Goal: Task Accomplishment & Management: Manage account settings

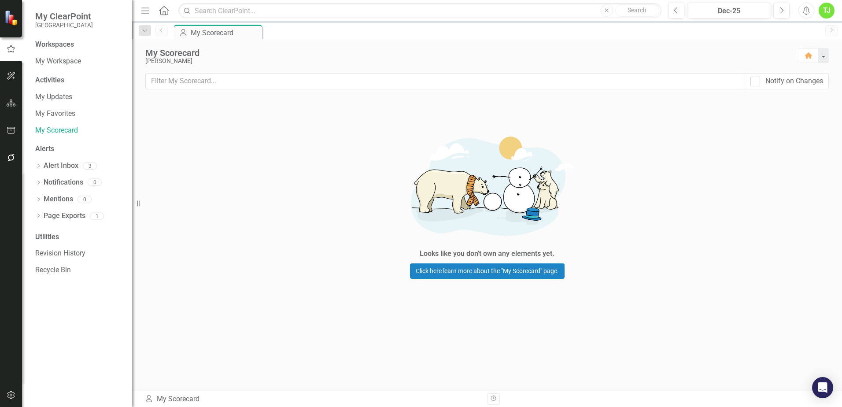
click at [165, 9] on icon "Home" at bounding box center [163, 10] width 11 height 9
click at [165, 11] on icon "Home" at bounding box center [163, 10] width 11 height 9
click at [810, 14] on icon "Alerts" at bounding box center [806, 10] width 9 height 9
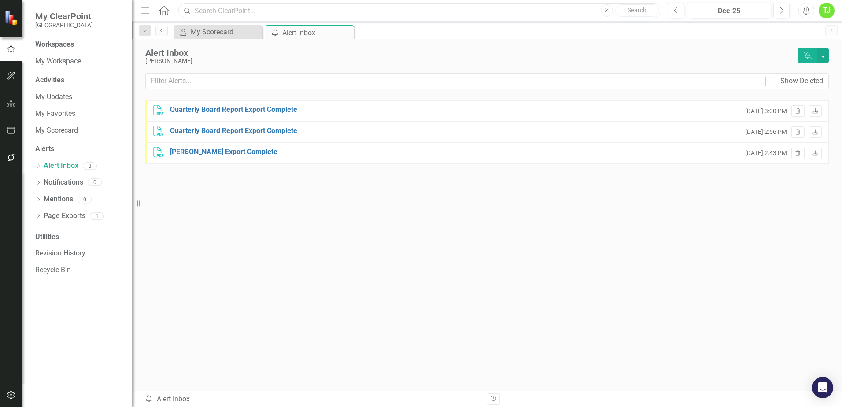
click at [201, 11] on input "text" at bounding box center [419, 10] width 483 height 15
type input "r"
click at [825, 8] on div "TJ" at bounding box center [827, 11] width 16 height 16
click at [807, 108] on link "icon.portal Success Portal" at bounding box center [800, 110] width 70 height 16
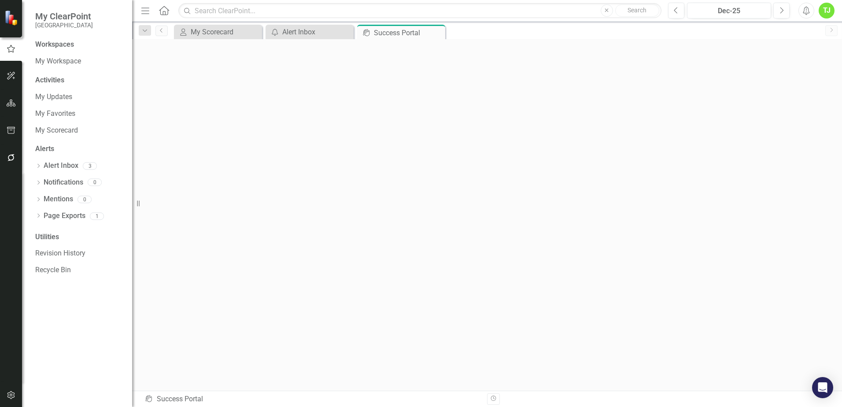
scroll to position [3, 0]
click at [13, 105] on icon "button" at bounding box center [11, 103] width 9 height 7
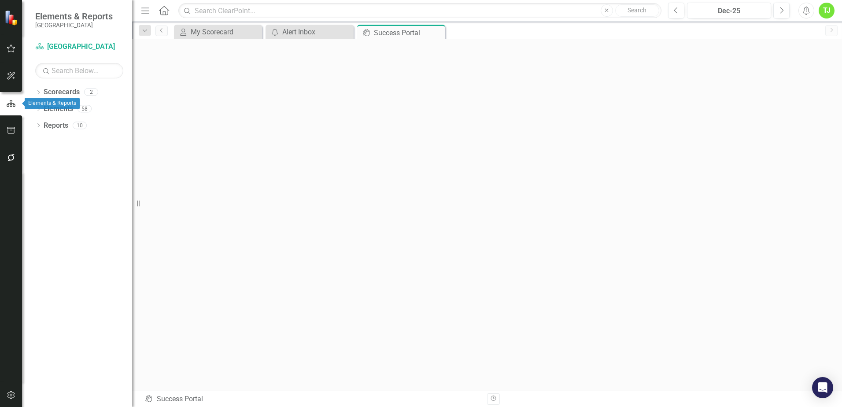
click at [11, 106] on icon "button" at bounding box center [11, 104] width 10 height 8
click at [782, 8] on icon "button" at bounding box center [783, 10] width 4 height 6
click at [780, 9] on icon "Next" at bounding box center [781, 11] width 5 height 8
click at [715, 11] on div "Feb-26" at bounding box center [729, 11] width 78 height 11
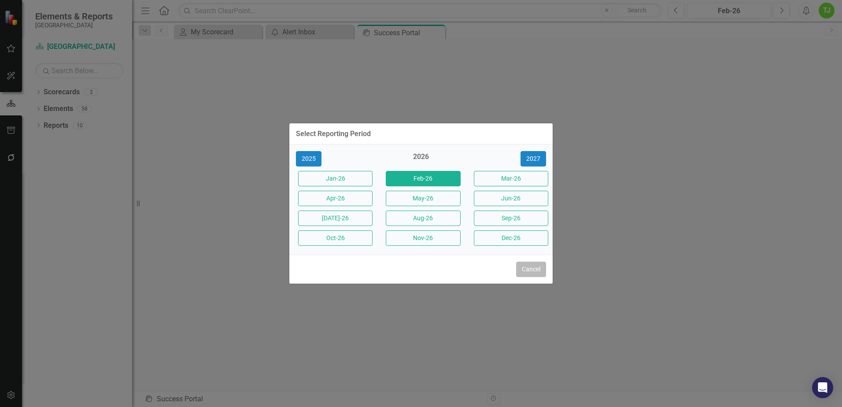
click at [531, 270] on button "Cancel" at bounding box center [531, 269] width 30 height 15
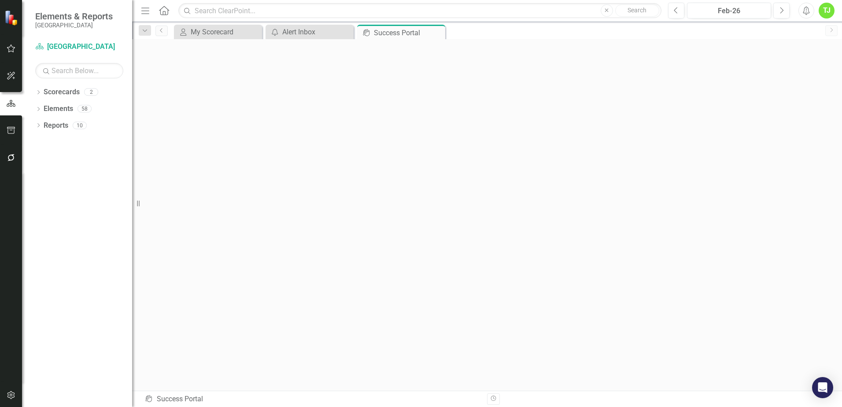
click at [14, 21] on img at bounding box center [11, 17] width 15 height 15
click at [11, 48] on icon "button" at bounding box center [11, 48] width 9 height 7
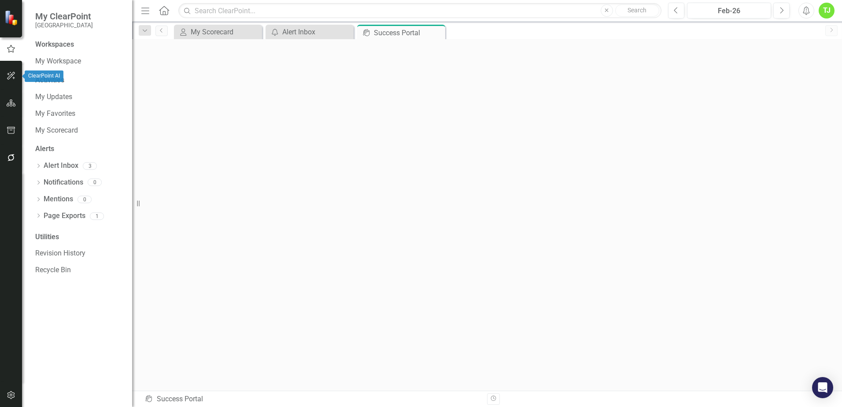
click at [14, 72] on button "button" at bounding box center [11, 76] width 20 height 19
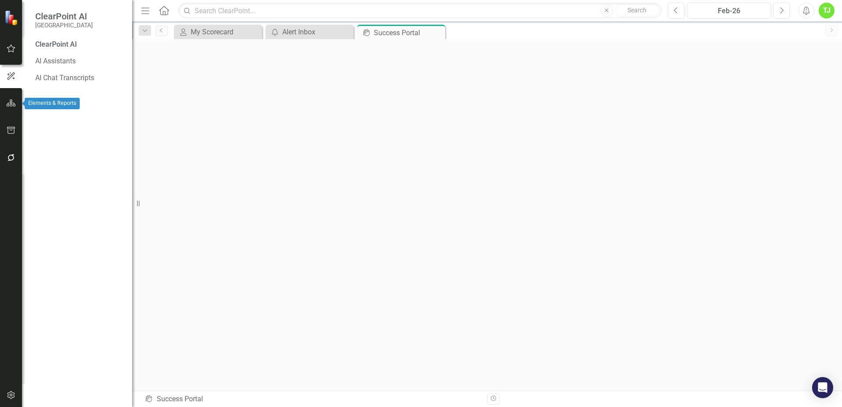
click at [11, 106] on icon "button" at bounding box center [11, 103] width 9 height 7
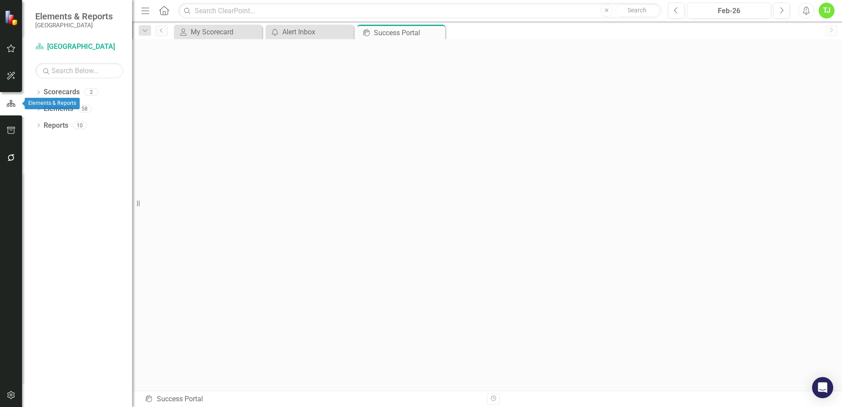
click at [10, 104] on icon "button" at bounding box center [11, 104] width 10 height 8
click at [12, 132] on icon "button" at bounding box center [11, 130] width 9 height 7
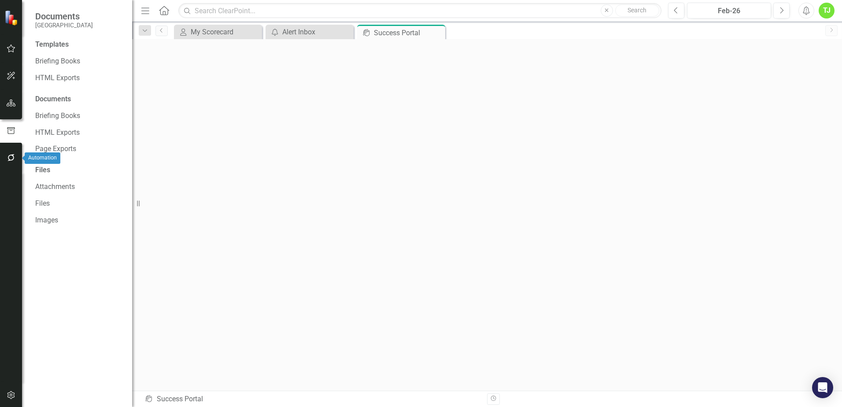
click at [12, 158] on icon "button" at bounding box center [11, 157] width 9 height 7
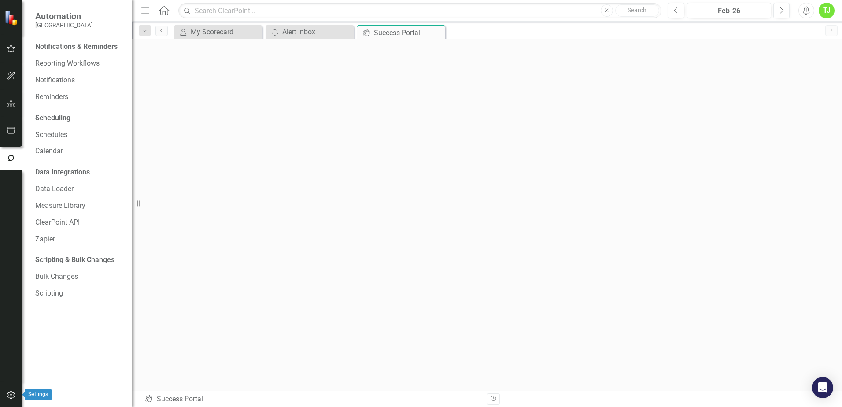
click at [8, 397] on icon "button" at bounding box center [11, 395] width 9 height 7
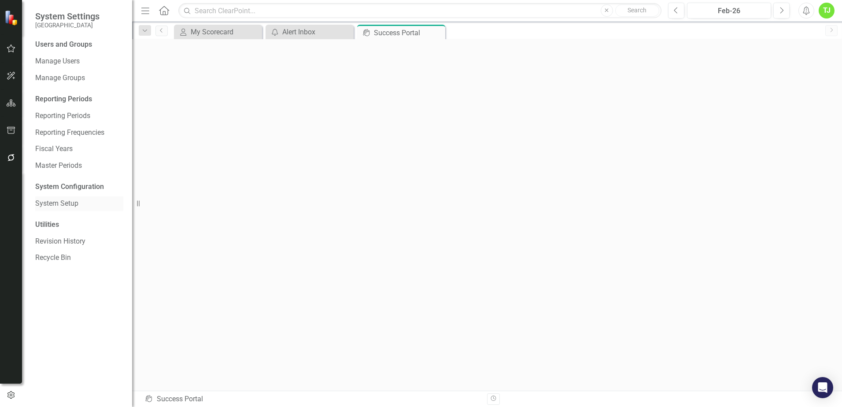
click at [63, 207] on link "System Setup" at bounding box center [79, 204] width 88 height 10
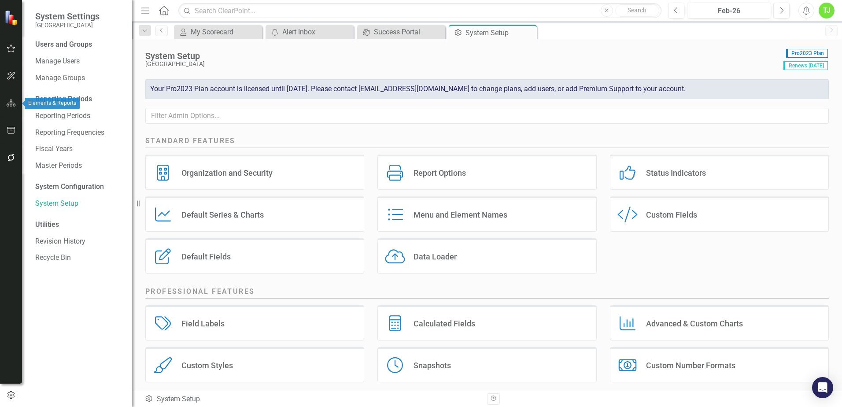
click at [11, 104] on icon "button" at bounding box center [11, 103] width 9 height 7
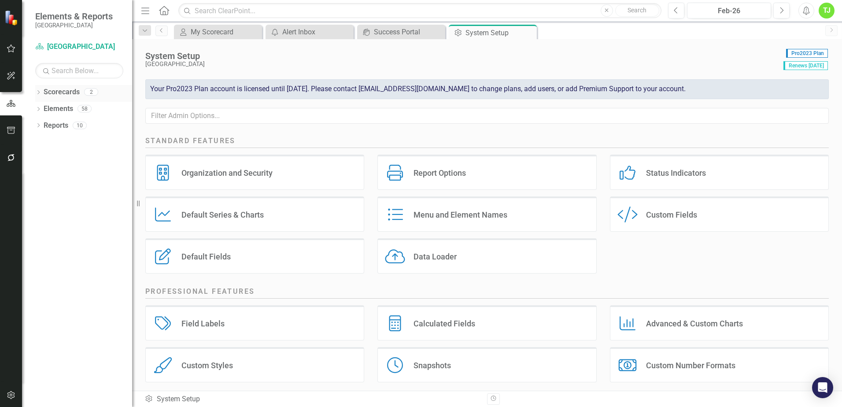
click at [62, 90] on link "Scorecards" at bounding box center [62, 92] width 36 height 10
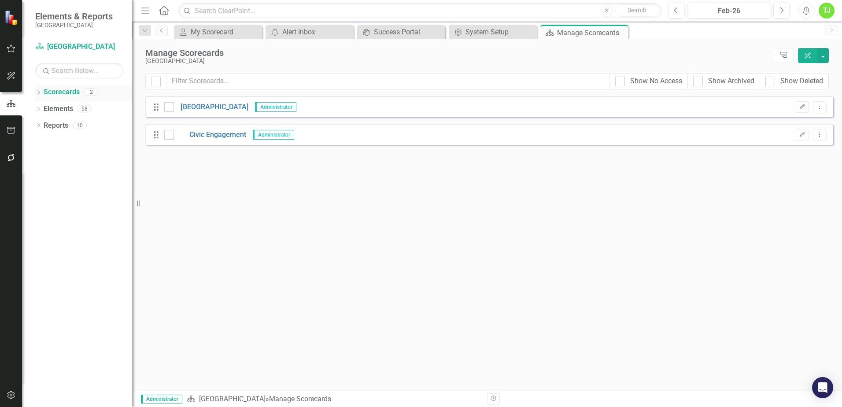
click at [52, 90] on link "Scorecards" at bounding box center [62, 92] width 36 height 10
click at [823, 54] on button "button" at bounding box center [823, 55] width 11 height 15
click at [450, 236] on div "Looks like you don't have any Scorecards set up yet. Why don't you add a Scorec…" at bounding box center [489, 243] width 688 height 295
click at [800, 136] on icon "Edit" at bounding box center [802, 134] width 7 height 5
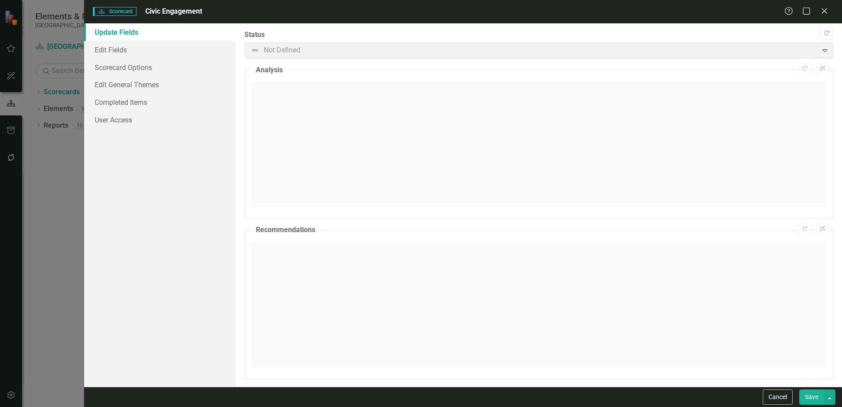
click at [302, 54] on span "Not Defined Expand" at bounding box center [539, 50] width 589 height 16
click at [827, 14] on icon at bounding box center [824, 10] width 7 height 7
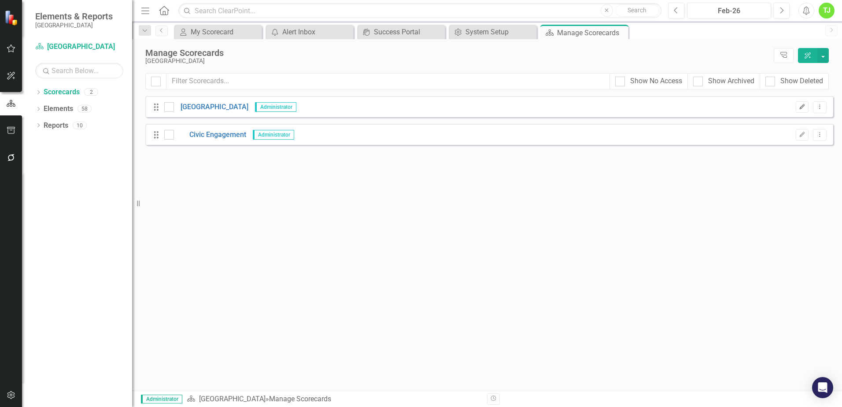
click at [801, 109] on icon "Edit" at bounding box center [802, 106] width 7 height 5
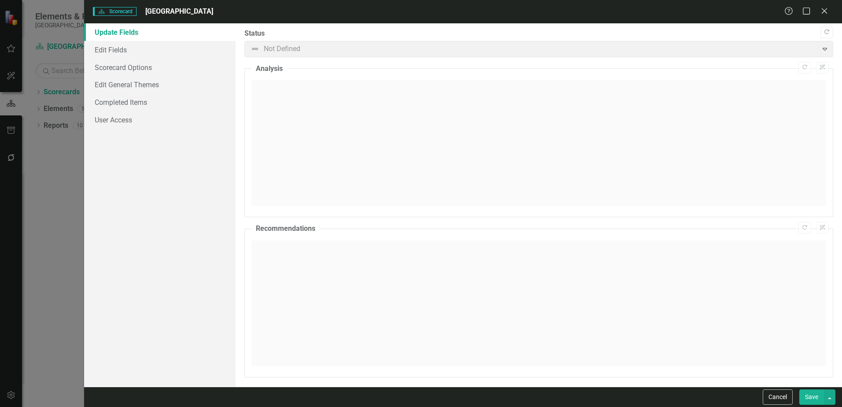
scroll to position [0, 0]
click at [825, 13] on icon "Close" at bounding box center [824, 11] width 11 height 8
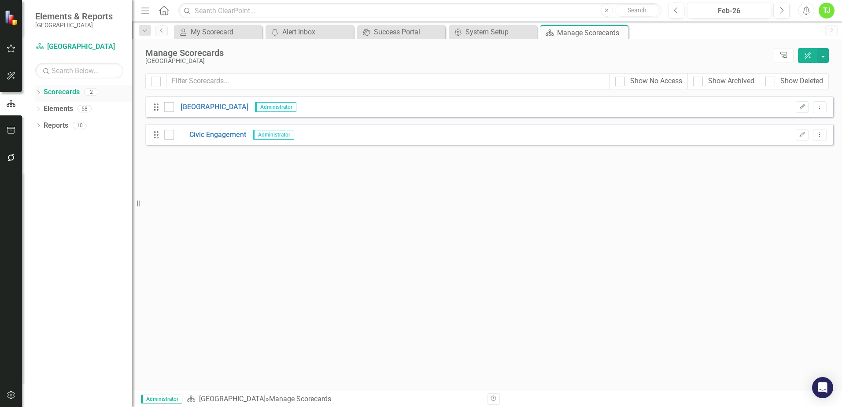
click at [61, 92] on link "Scorecards" at bounding box center [62, 92] width 36 height 10
click at [40, 91] on icon "Dropdown" at bounding box center [38, 93] width 6 height 5
click at [41, 93] on div "Dropdown" at bounding box center [36, 92] width 7 height 6
click at [40, 92] on icon "Dropdown" at bounding box center [38, 93] width 6 height 5
click at [818, 107] on icon "Dropdown Menu" at bounding box center [819, 107] width 7 height 6
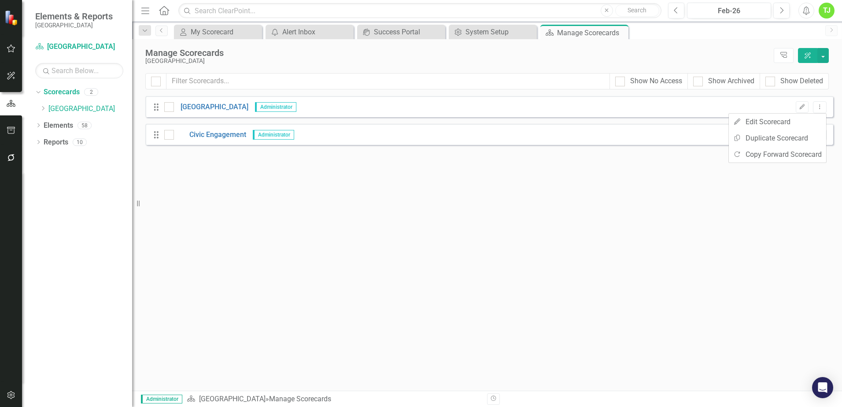
click at [362, 204] on div "Looks like you don't have any Scorecards set up yet. Why don't you add a Scorec…" at bounding box center [489, 243] width 688 height 295
click at [823, 104] on icon "Dropdown Menu" at bounding box center [819, 107] width 7 height 6
click at [821, 104] on icon "Dropdown Menu" at bounding box center [819, 107] width 7 height 6
click at [492, 245] on div "Looks like you don't have any Scorecards set up yet. Why don't you add a Scorec…" at bounding box center [489, 243] width 688 height 295
click at [64, 95] on link "Scorecards" at bounding box center [62, 92] width 36 height 10
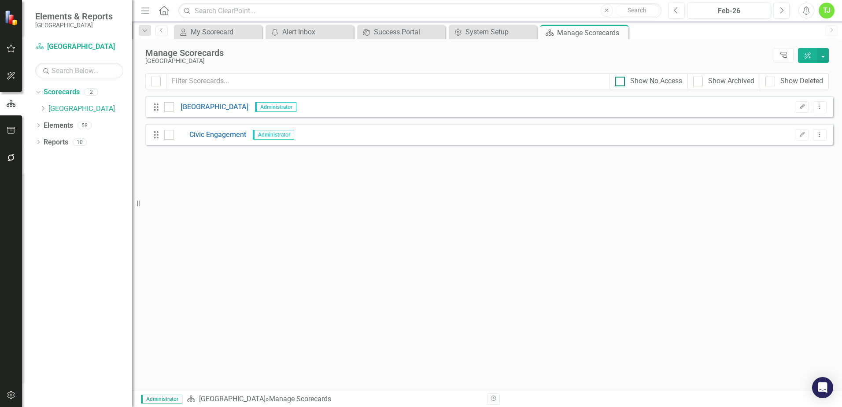
click at [618, 82] on div at bounding box center [621, 82] width 10 height 10
click at [618, 82] on input "Show No Access" at bounding box center [619, 80] width 6 height 6
click at [618, 82] on div at bounding box center [621, 82] width 10 height 10
click at [618, 82] on input "Show No Access" at bounding box center [619, 80] width 6 height 6
checkbox input "false"
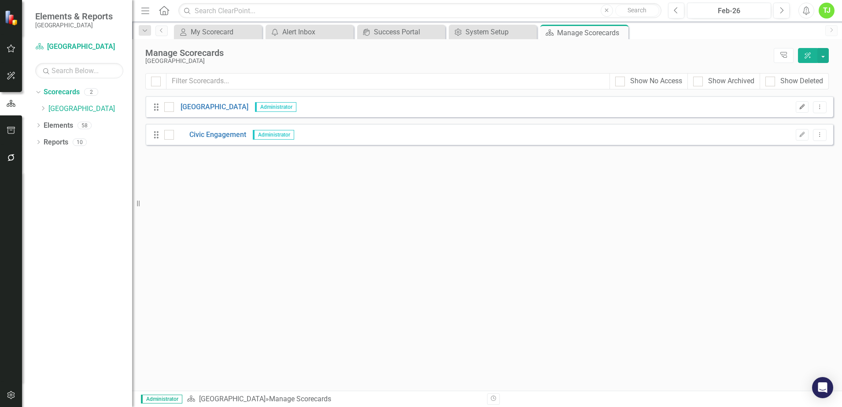
click at [803, 106] on icon "Edit" at bounding box center [802, 106] width 7 height 5
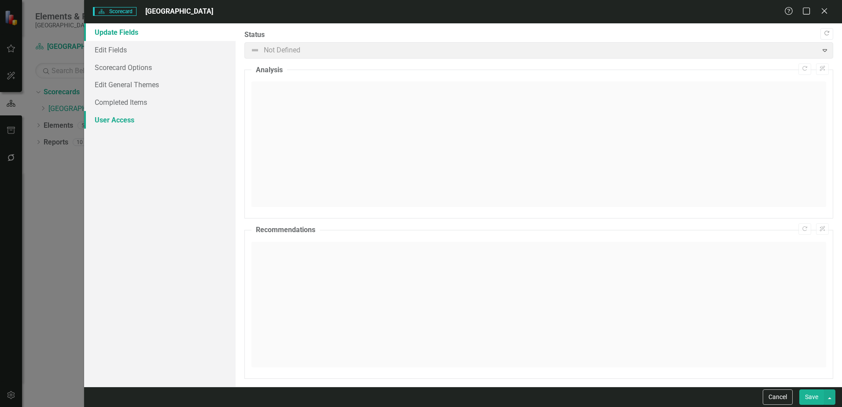
click at [114, 120] on link "User Access" at bounding box center [160, 120] width 152 height 18
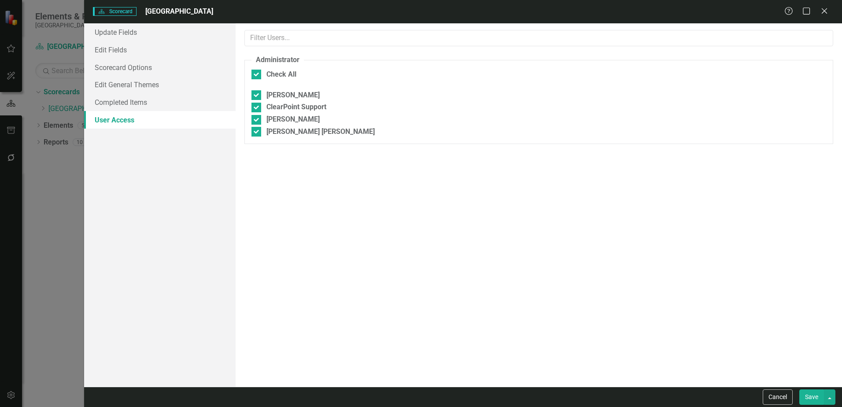
click at [137, 126] on link "User Access" at bounding box center [160, 120] width 152 height 18
click at [827, 10] on icon "Close" at bounding box center [824, 11] width 11 height 8
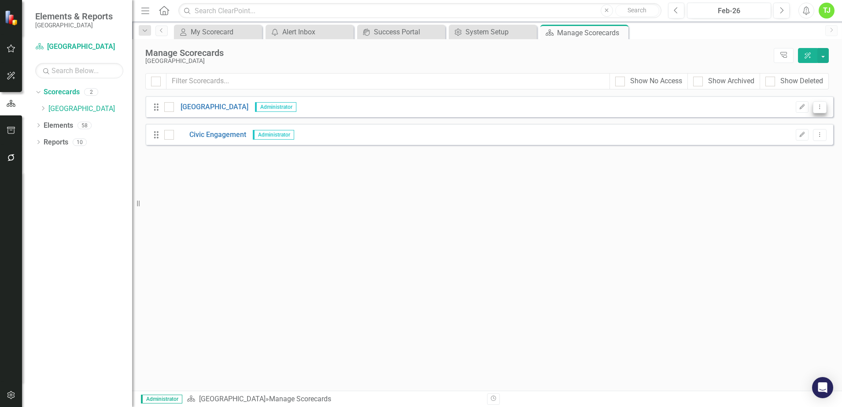
click at [821, 106] on icon "Dropdown Menu" at bounding box center [819, 107] width 7 height 6
click at [771, 124] on link "Edit Edit Scorecard" at bounding box center [777, 122] width 97 height 16
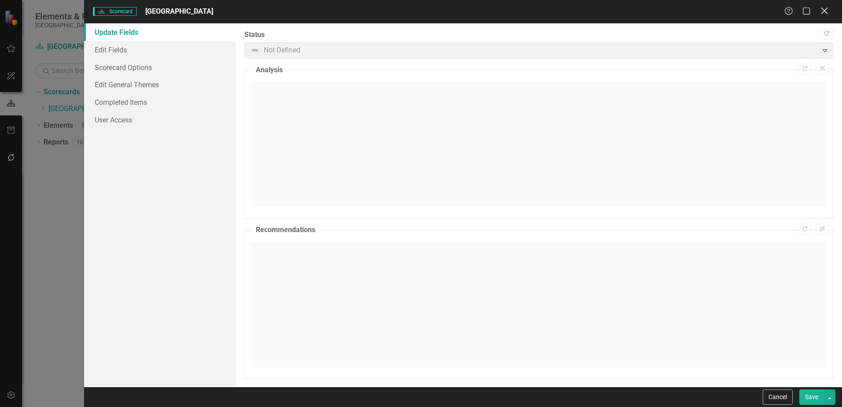
click at [824, 14] on icon "Close" at bounding box center [824, 11] width 11 height 8
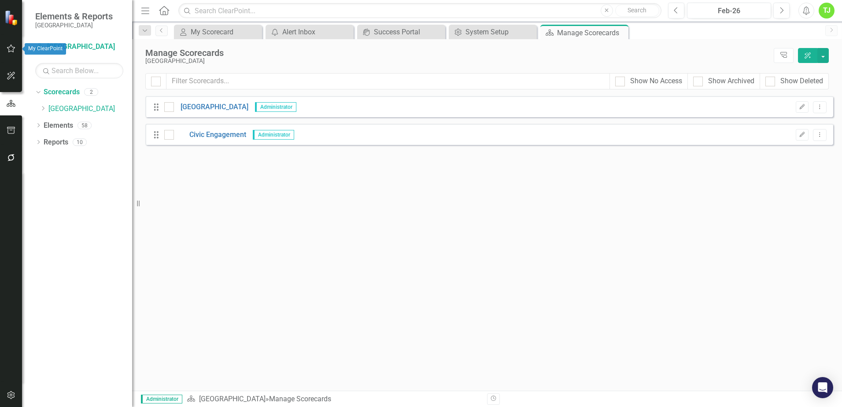
click at [10, 50] on icon "button" at bounding box center [11, 48] width 9 height 7
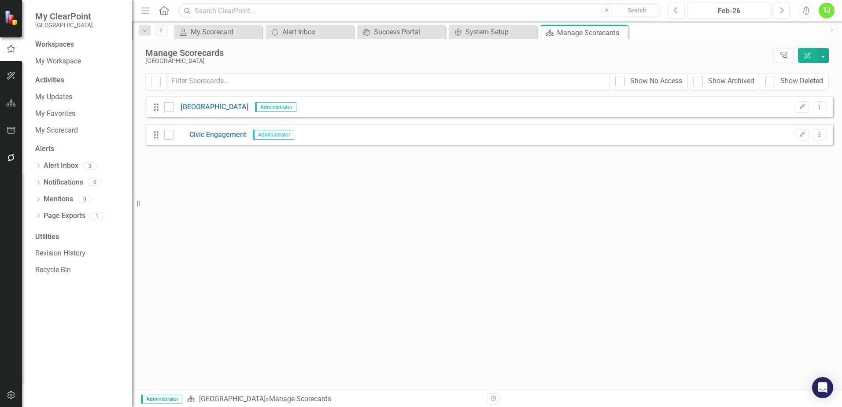
click at [14, 18] on img at bounding box center [11, 17] width 15 height 15
click at [8, 19] on img at bounding box center [11, 17] width 15 height 15
click at [163, 13] on icon "Home" at bounding box center [163, 10] width 11 height 9
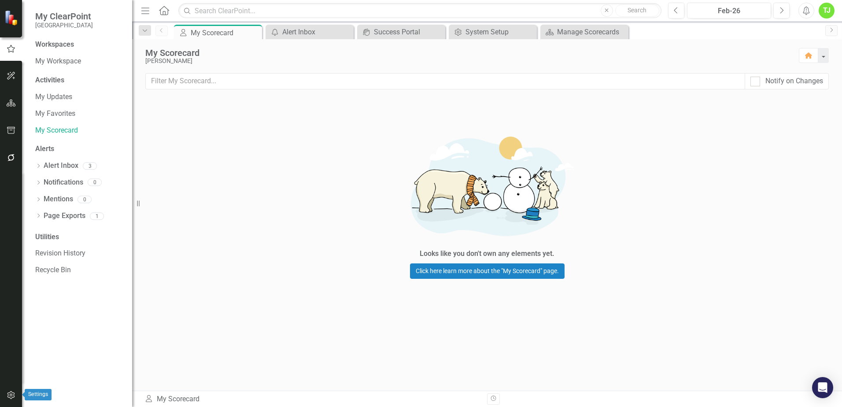
click at [9, 395] on icon "button" at bounding box center [11, 395] width 9 height 7
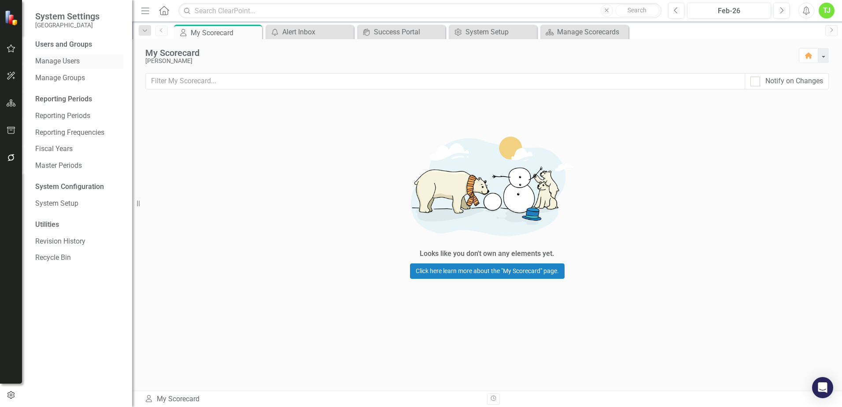
click at [53, 58] on link "Manage Users" at bounding box center [79, 61] width 88 height 10
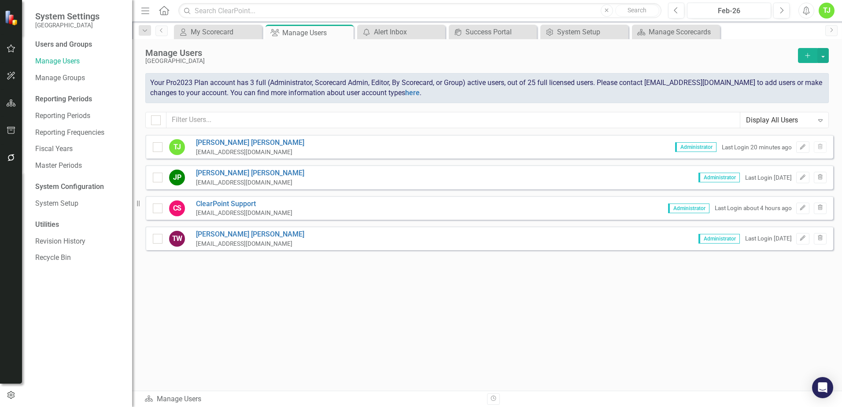
click at [233, 152] on div "[EMAIL_ADDRESS][DOMAIN_NAME]" at bounding box center [250, 152] width 108 height 8
click at [160, 146] on div at bounding box center [158, 147] width 10 height 10
click at [159, 146] on input "checkbox" at bounding box center [156, 145] width 6 height 6
checkbox input "true"
click at [219, 145] on link "[PERSON_NAME]" at bounding box center [250, 143] width 108 height 10
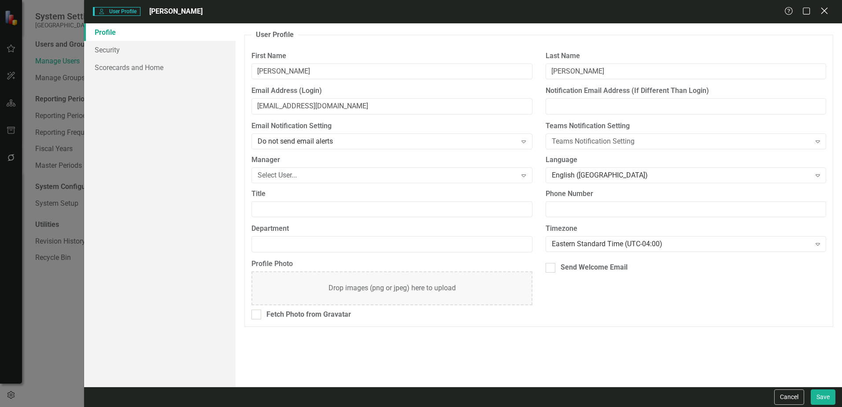
click at [826, 14] on icon "Close" at bounding box center [824, 11] width 11 height 8
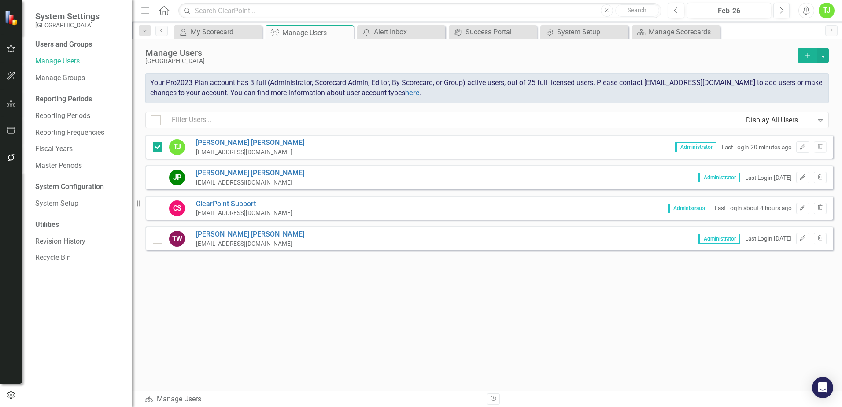
click at [820, 119] on icon at bounding box center [821, 120] width 4 height 3
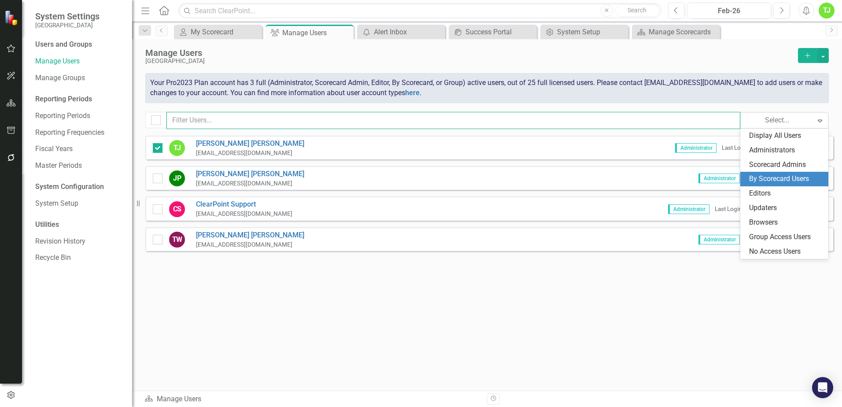
click at [443, 118] on input "text" at bounding box center [454, 120] width 574 height 17
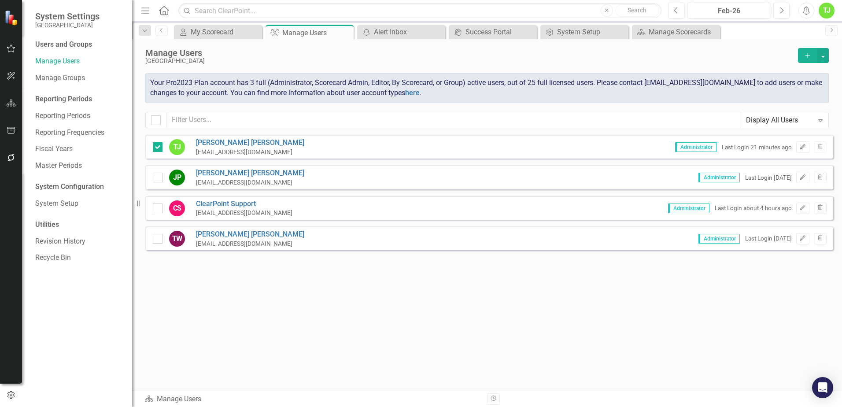
click at [805, 147] on icon "Edit" at bounding box center [803, 147] width 7 height 5
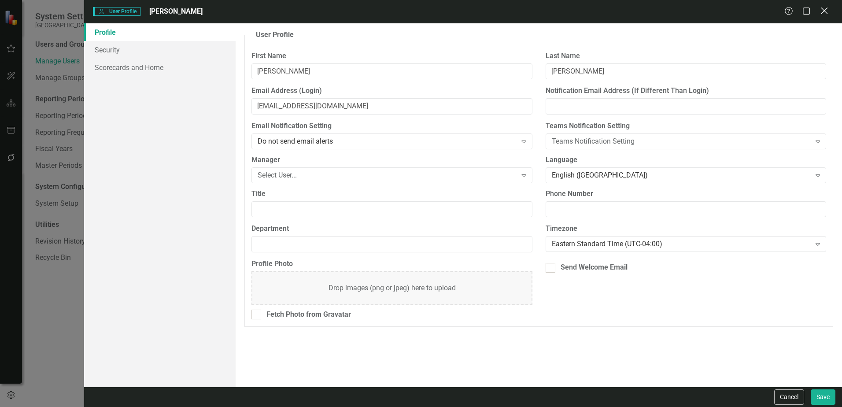
click at [829, 12] on div "Help Maximize Close" at bounding box center [809, 12] width 49 height 10
click at [827, 11] on icon "Close" at bounding box center [824, 11] width 11 height 8
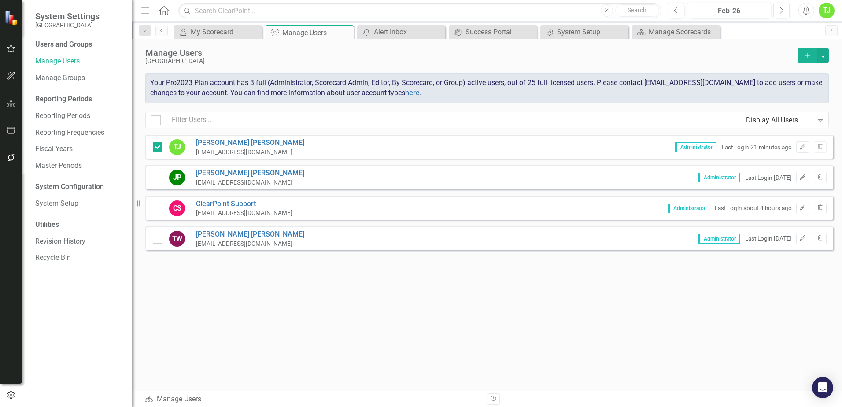
click at [56, 19] on span "System Settings" at bounding box center [67, 16] width 64 height 11
click at [3, 20] on div at bounding box center [11, 17] width 22 height 35
click at [9, 48] on icon "button" at bounding box center [11, 48] width 9 height 7
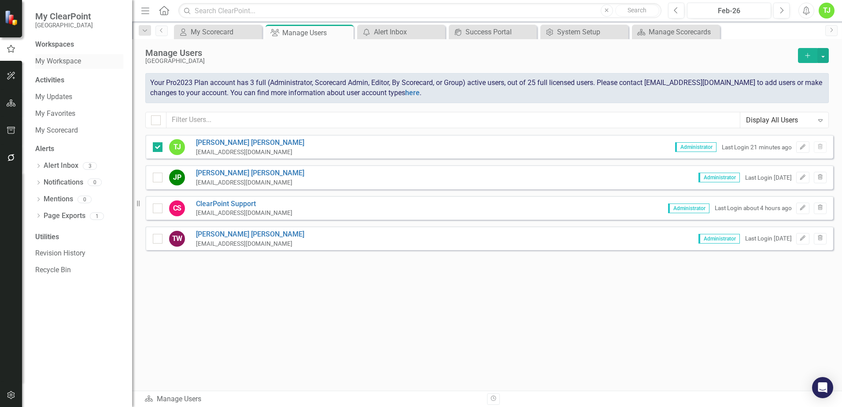
click at [54, 58] on link "My Workspace" at bounding box center [79, 61] width 88 height 10
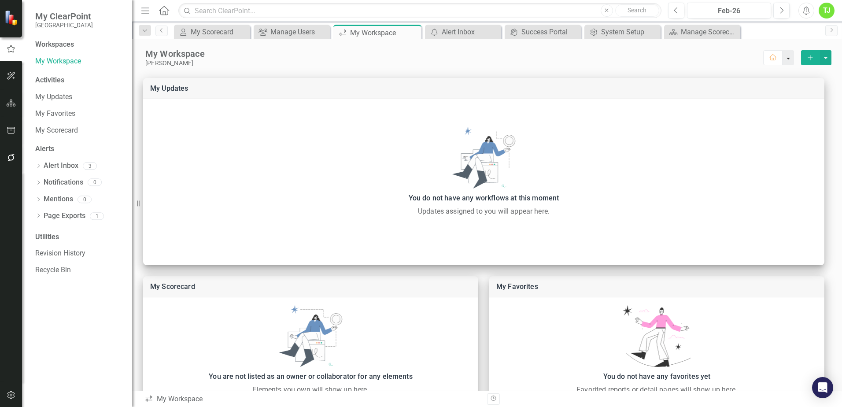
click at [784, 59] on button "button" at bounding box center [788, 57] width 11 height 15
click at [10, 104] on icon "button" at bounding box center [11, 103] width 9 height 7
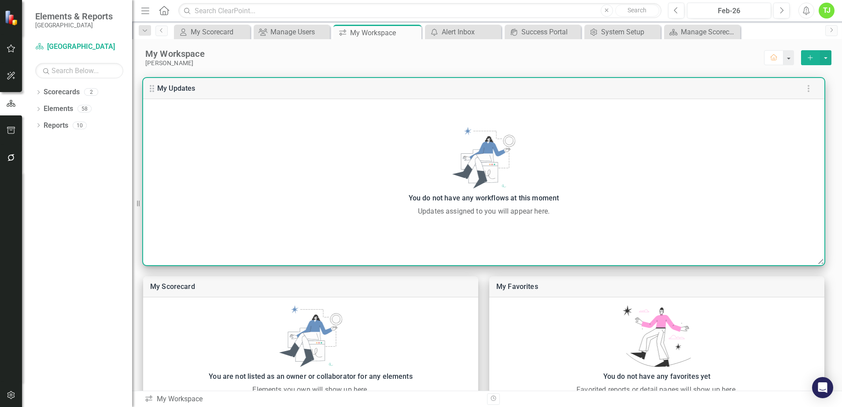
click at [426, 185] on div "You do not have any workflows at this moment Updates assigned to you will appea…" at bounding box center [484, 172] width 682 height 90
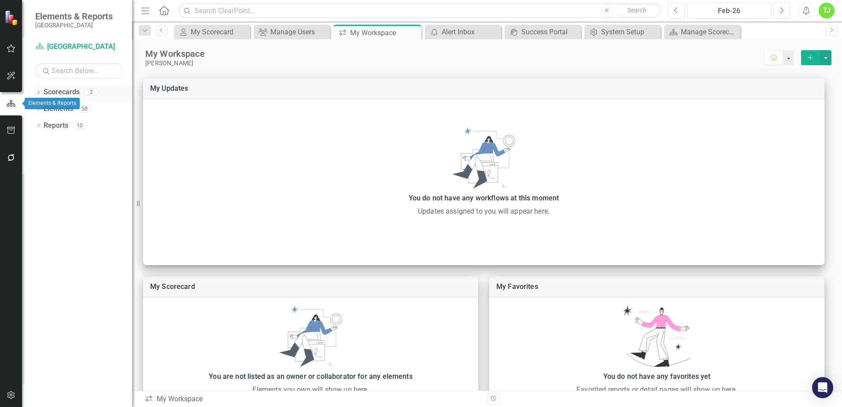
drag, startPoint x: 14, startPoint y: 103, endPoint x: 42, endPoint y: 93, distance: 29.8
click at [14, 103] on icon "button" at bounding box center [11, 104] width 10 height 8
click at [62, 88] on link "Scorecards" at bounding box center [62, 92] width 36 height 10
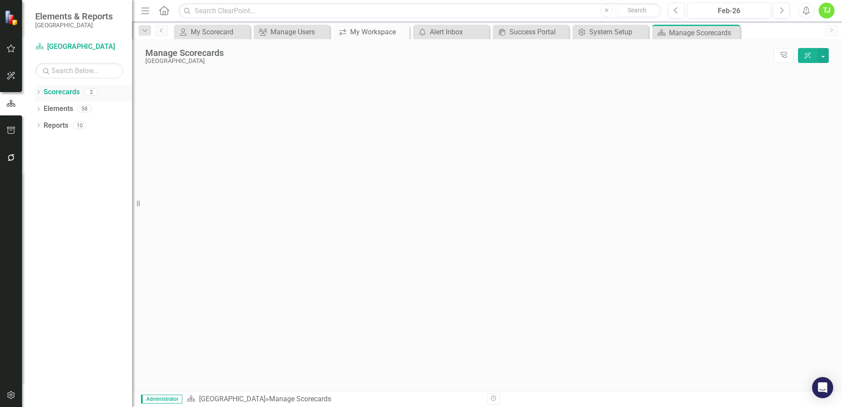
click at [61, 91] on link "Scorecards" at bounding box center [62, 92] width 36 height 10
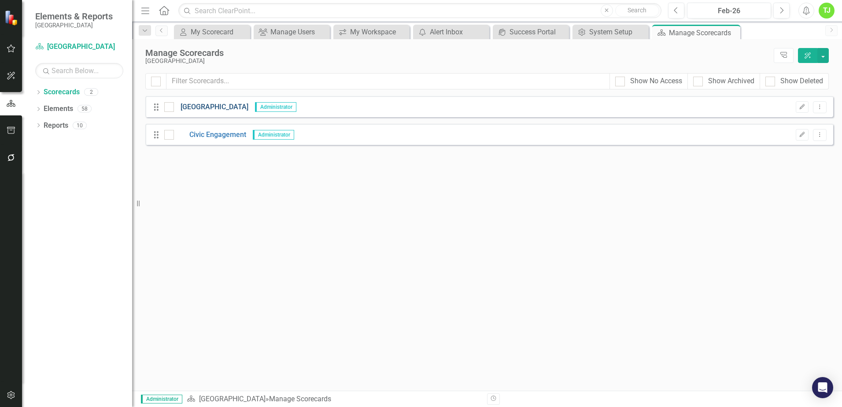
click at [215, 108] on link "[GEOGRAPHIC_DATA]" at bounding box center [211, 107] width 74 height 10
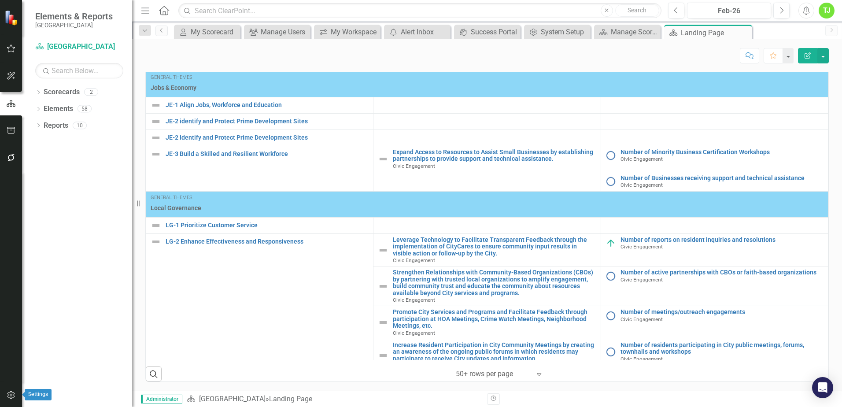
click at [11, 393] on icon "button" at bounding box center [11, 395] width 9 height 7
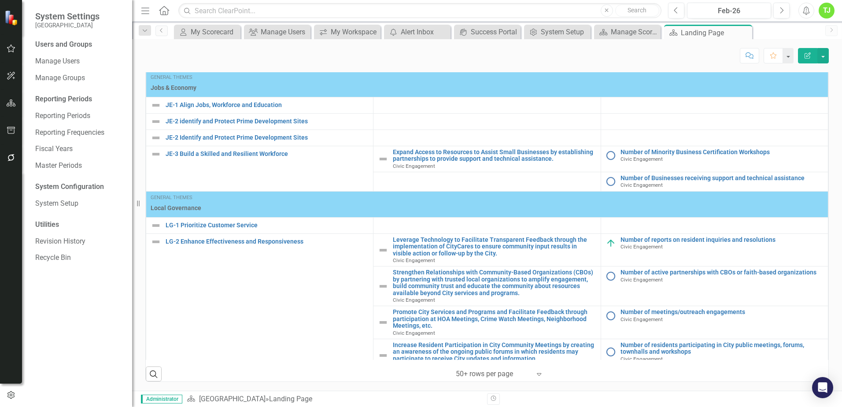
click at [69, 44] on div "Users and Groups" at bounding box center [79, 45] width 88 height 10
click at [64, 63] on link "Manage Users" at bounding box center [79, 61] width 88 height 10
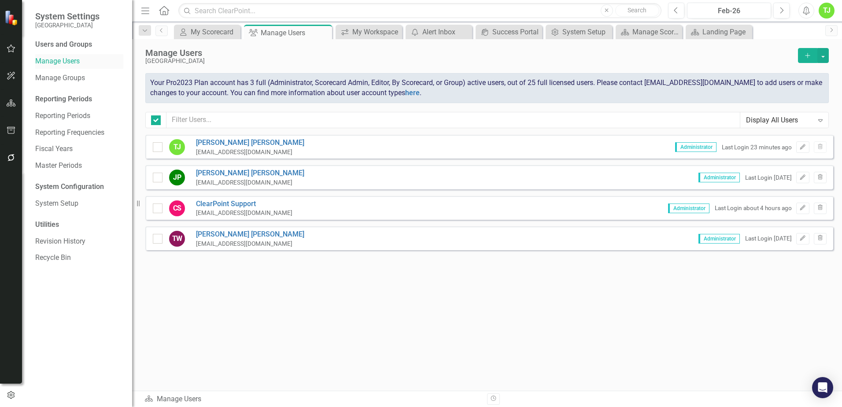
checkbox input "false"
click at [806, 54] on icon "Add" at bounding box center [808, 55] width 8 height 6
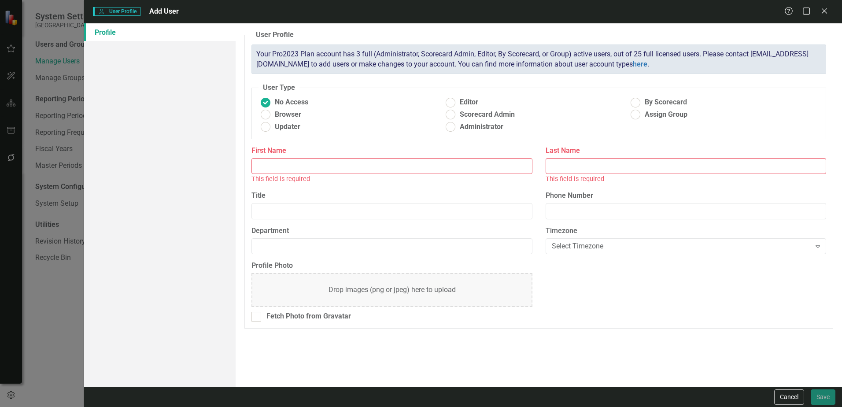
click at [304, 170] on input "First Name" at bounding box center [392, 166] width 281 height 16
click at [327, 164] on input "First Name" at bounding box center [392, 166] width 281 height 16
click at [693, 161] on input "Last Name" at bounding box center [686, 166] width 281 height 16
click at [144, 228] on div "Profile" at bounding box center [160, 204] width 152 height 363
click at [827, 13] on icon at bounding box center [824, 10] width 7 height 7
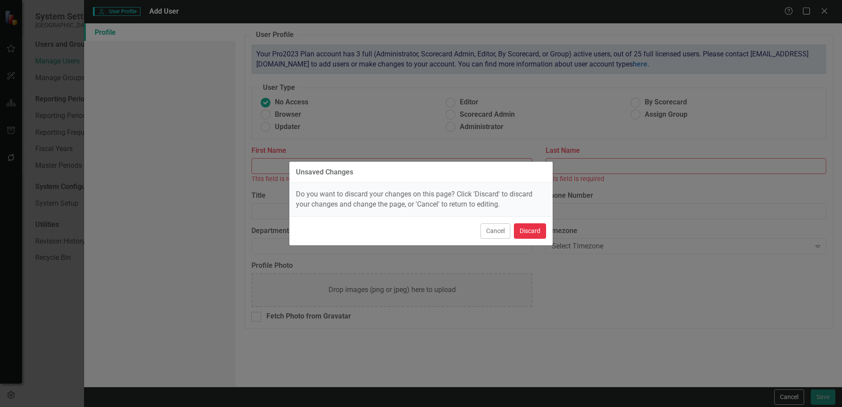
click at [531, 230] on button "Discard" at bounding box center [530, 230] width 32 height 15
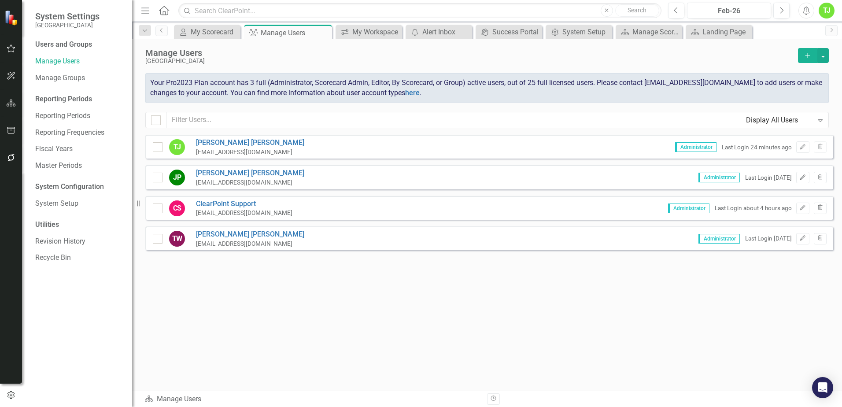
click at [299, 292] on div "Sorry, no results found. [PERSON_NAME] Joseph [EMAIL_ADDRESS][DOMAIN_NAME] Admi…" at bounding box center [487, 258] width 710 height 247
click at [334, 149] on div "[PERSON_NAME] Joseph [EMAIL_ADDRESS][DOMAIN_NAME] Administrator Last Login 25 m…" at bounding box center [489, 147] width 688 height 24
click at [801, 146] on icon "Edit" at bounding box center [803, 147] width 7 height 5
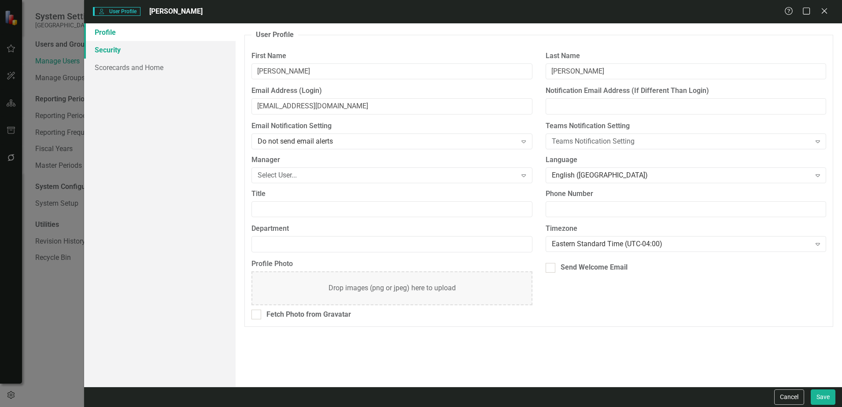
click at [126, 50] on link "Security" at bounding box center [160, 50] width 152 height 18
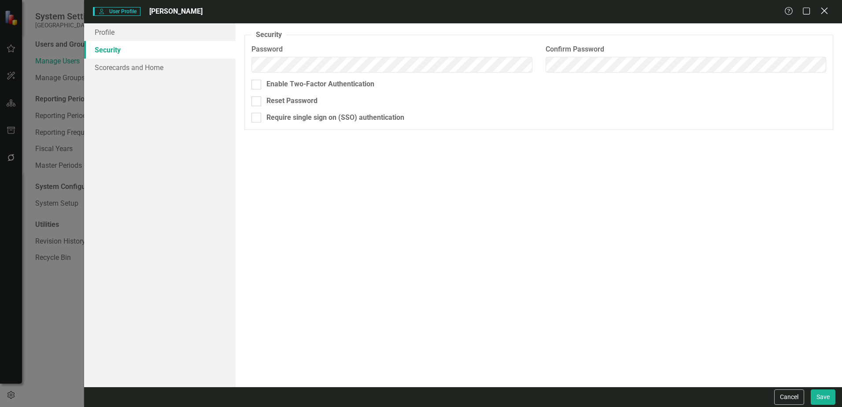
click at [828, 9] on icon "Close" at bounding box center [824, 11] width 11 height 8
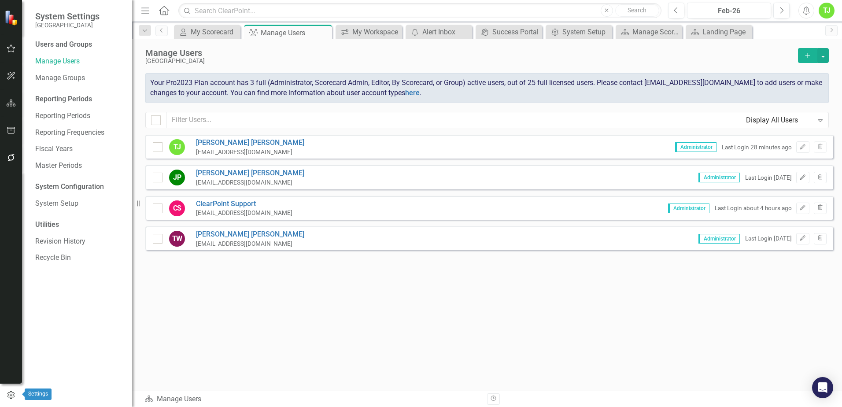
click at [7, 396] on icon "button" at bounding box center [11, 395] width 10 height 8
click at [8, 395] on icon "button" at bounding box center [11, 395] width 10 height 8
click at [82, 117] on link "Reporting Periods" at bounding box center [79, 116] width 88 height 10
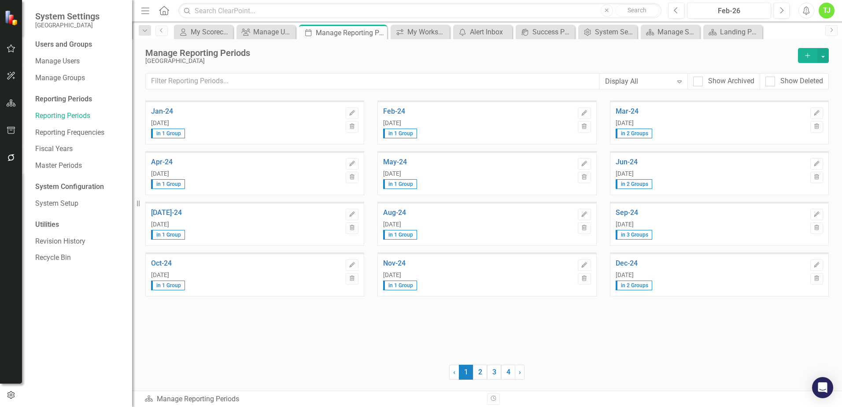
click at [806, 55] on icon "Add" at bounding box center [808, 55] width 8 height 6
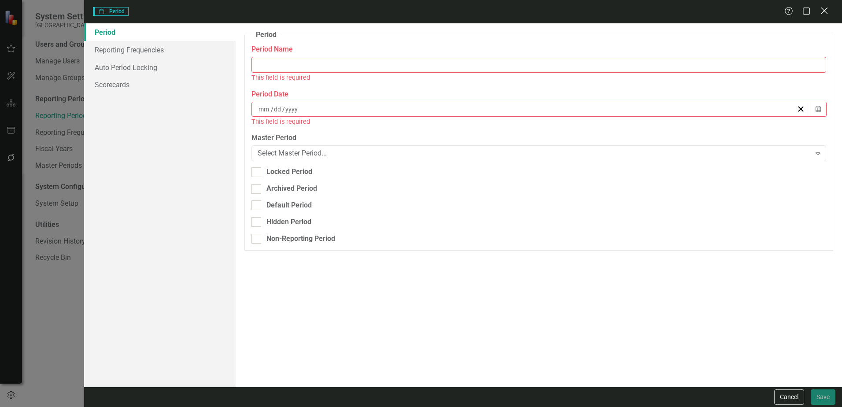
click at [824, 12] on icon "Close" at bounding box center [824, 11] width 11 height 8
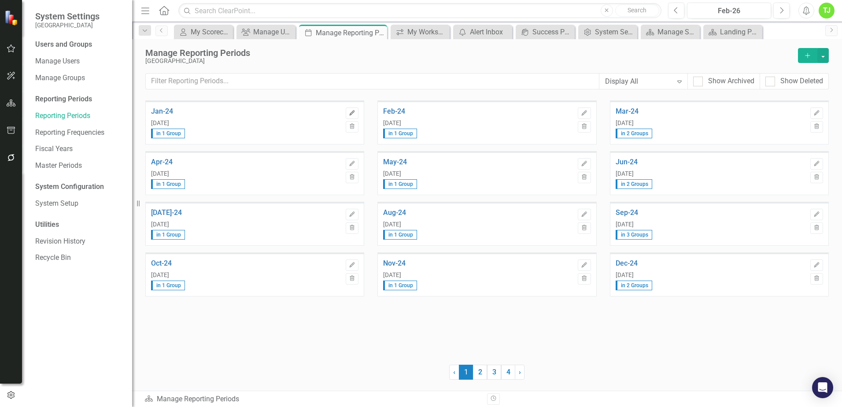
click at [352, 114] on icon "button" at bounding box center [352, 112] width 5 height 5
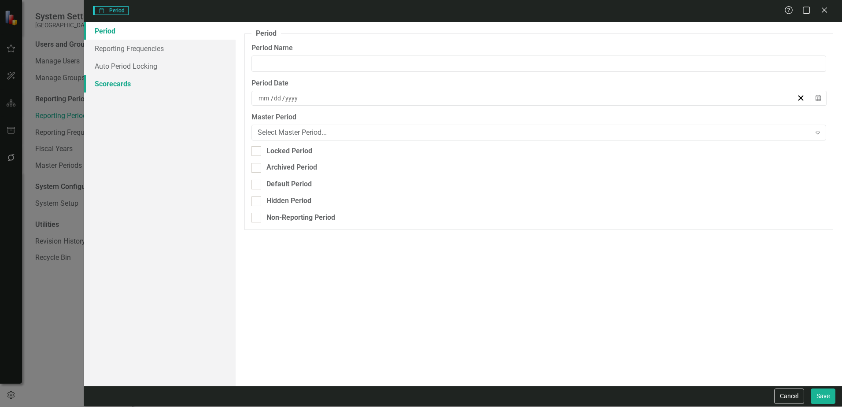
type input "Jan-24"
type input "1"
type input "31"
type input "2024"
click at [122, 82] on link "Scorecards" at bounding box center [160, 84] width 152 height 18
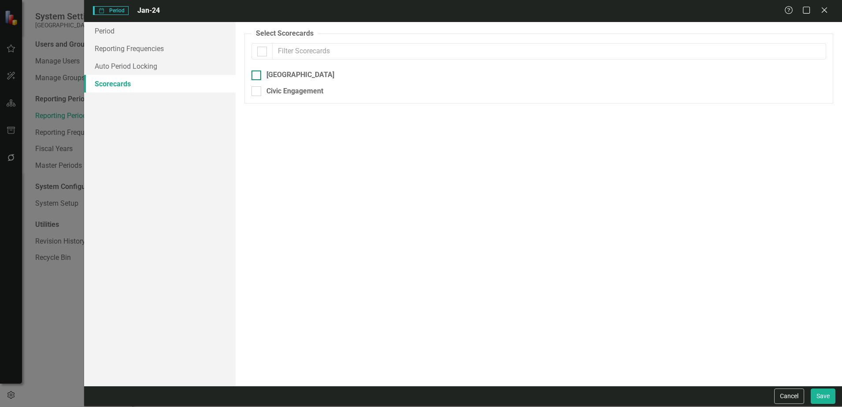
click at [258, 75] on div at bounding box center [257, 75] width 10 height 10
click at [257, 75] on input "[GEOGRAPHIC_DATA]" at bounding box center [255, 73] width 6 height 6
click at [258, 75] on div at bounding box center [257, 75] width 10 height 10
click at [257, 75] on input "[GEOGRAPHIC_DATA]" at bounding box center [255, 73] width 6 height 6
checkbox input "false"
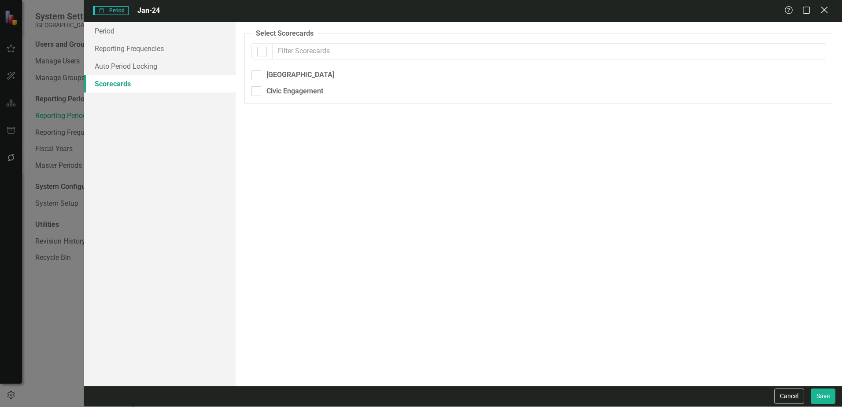
click at [826, 11] on icon at bounding box center [824, 10] width 7 height 7
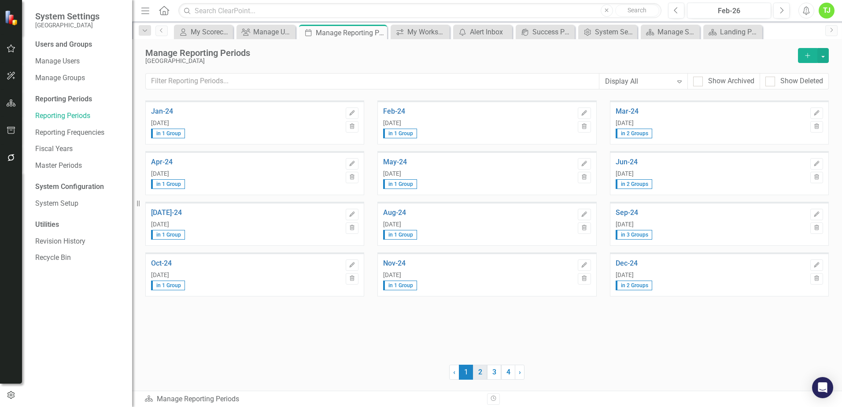
click at [482, 374] on link "2" at bounding box center [480, 372] width 14 height 15
click at [493, 374] on link "3" at bounding box center [494, 372] width 14 height 15
click at [505, 377] on link "4" at bounding box center [508, 372] width 14 height 15
click at [88, 133] on link "Reporting Frequencies" at bounding box center [79, 133] width 88 height 10
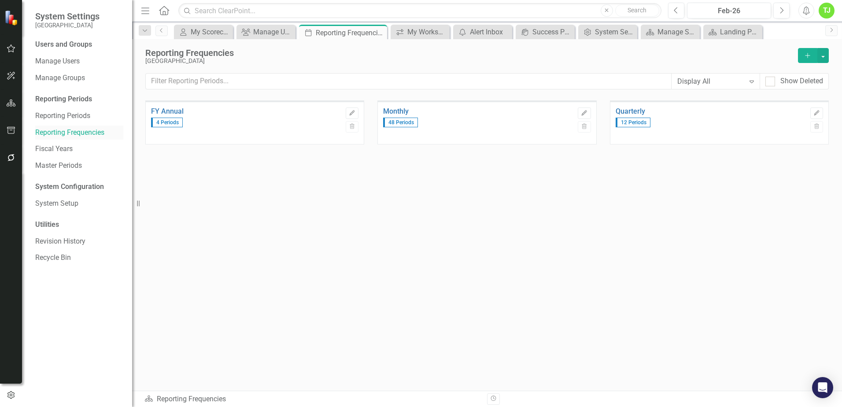
click at [70, 135] on link "Reporting Frequencies" at bounding box center [79, 133] width 88 height 10
click at [231, 124] on div "4 Periods" at bounding box center [246, 121] width 190 height 12
click at [353, 111] on icon "button" at bounding box center [352, 112] width 5 height 5
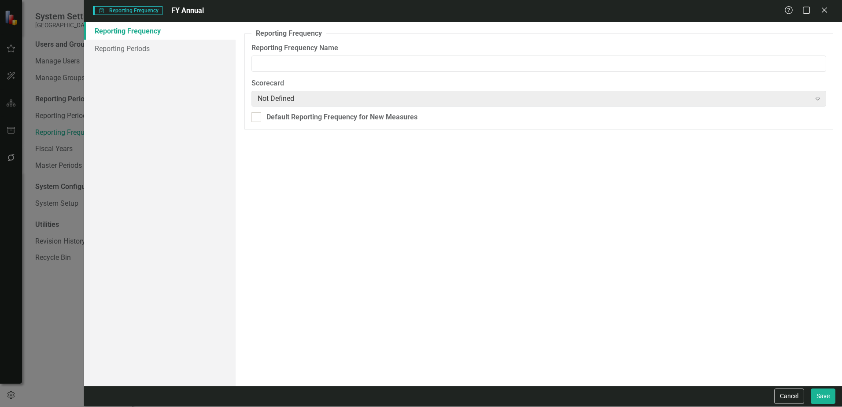
type input "FY Annual"
click at [345, 99] on div "Not Defined" at bounding box center [534, 98] width 553 height 10
click at [830, 9] on div "Help Maximize Close" at bounding box center [809, 11] width 49 height 10
click at [827, 8] on icon at bounding box center [824, 10] width 7 height 7
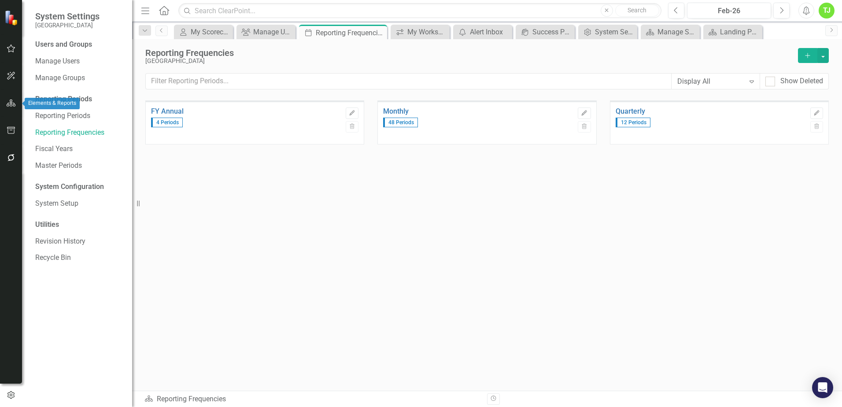
click at [9, 104] on icon "button" at bounding box center [11, 103] width 9 height 7
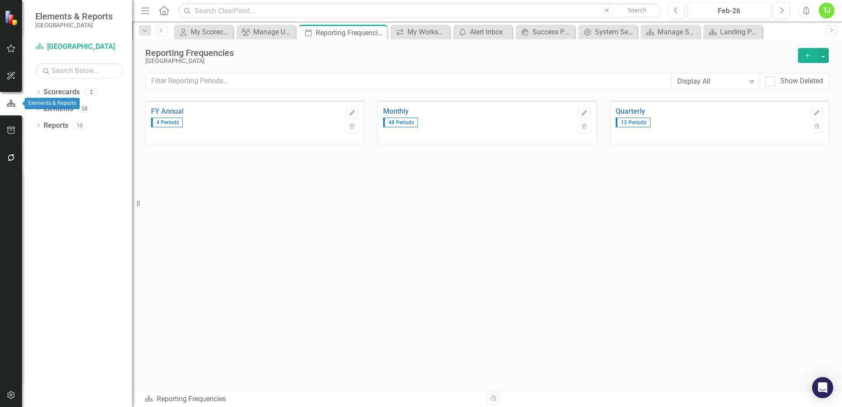
click at [6, 108] on button "button" at bounding box center [11, 103] width 22 height 15
click at [50, 106] on link "Elements" at bounding box center [59, 109] width 30 height 10
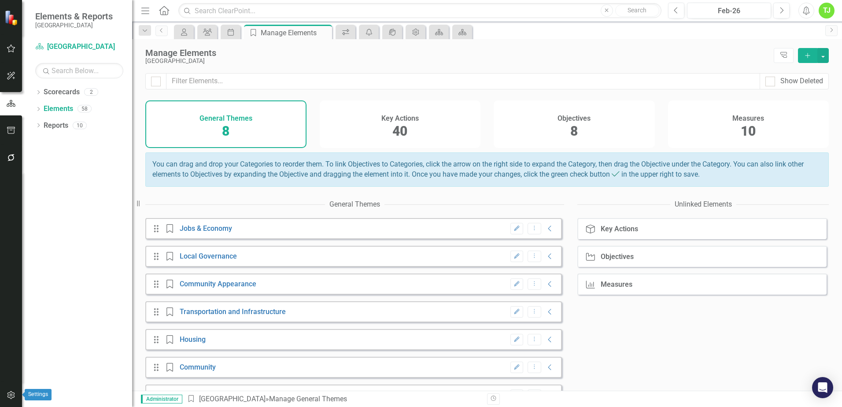
click at [11, 393] on icon "button" at bounding box center [11, 395] width 9 height 7
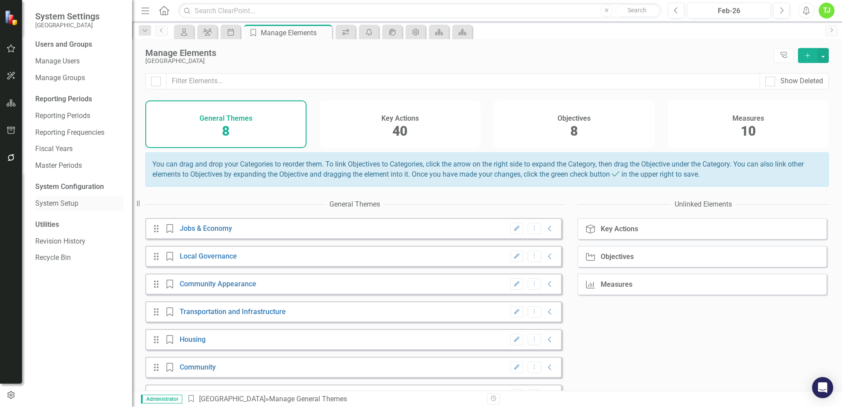
click at [68, 205] on link "System Setup" at bounding box center [79, 204] width 88 height 10
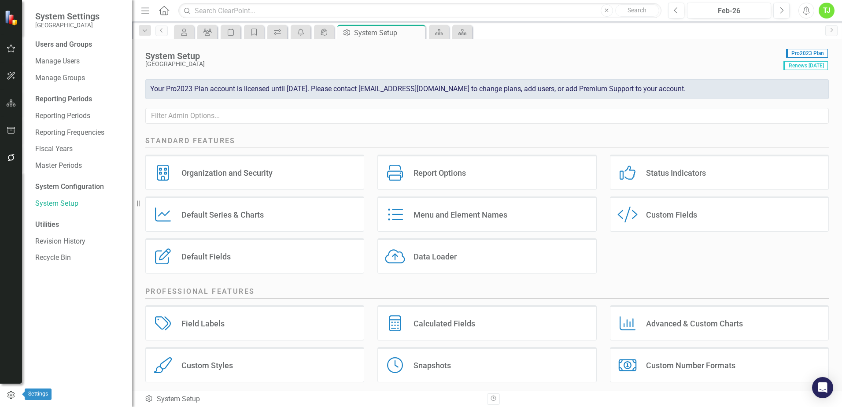
click at [11, 395] on icon "button" at bounding box center [11, 395] width 10 height 8
click at [63, 203] on link "System Setup" at bounding box center [79, 204] width 88 height 10
click at [462, 213] on div "Menu and Element Names" at bounding box center [461, 215] width 94 height 10
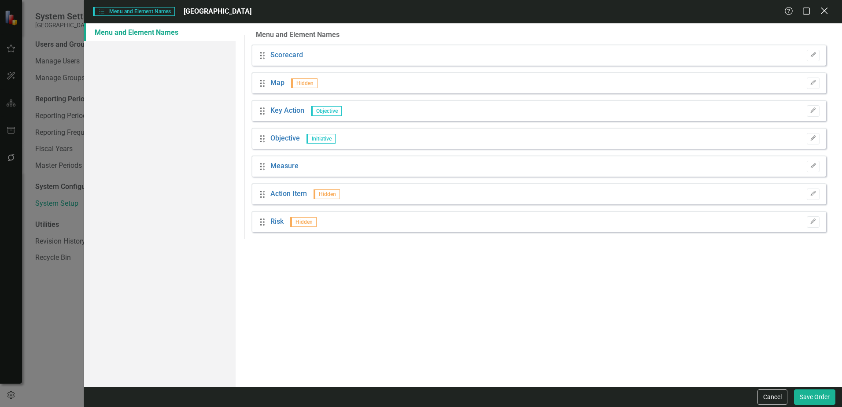
click at [825, 11] on icon at bounding box center [824, 10] width 7 height 7
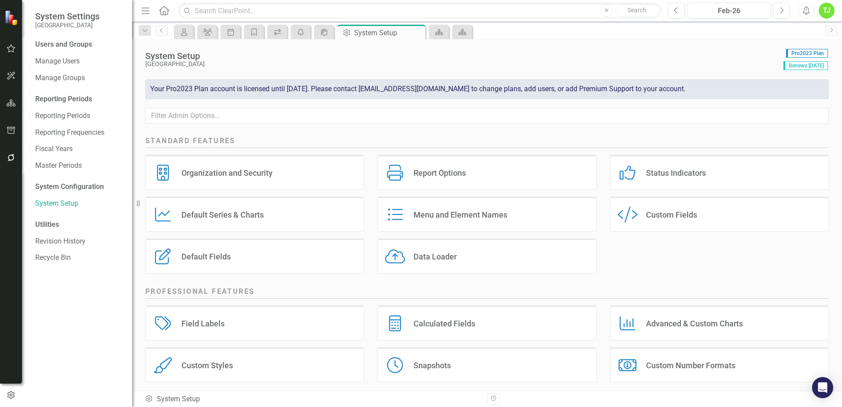
click at [227, 261] on div "Default Fields" at bounding box center [206, 257] width 49 height 10
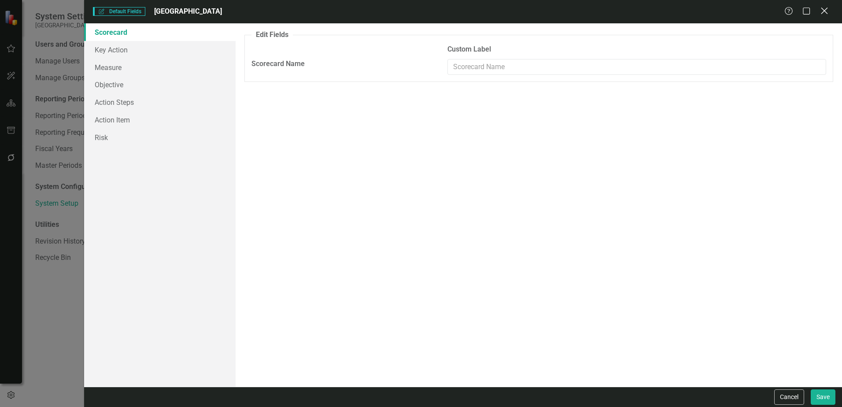
click at [826, 15] on icon "Close" at bounding box center [824, 11] width 11 height 8
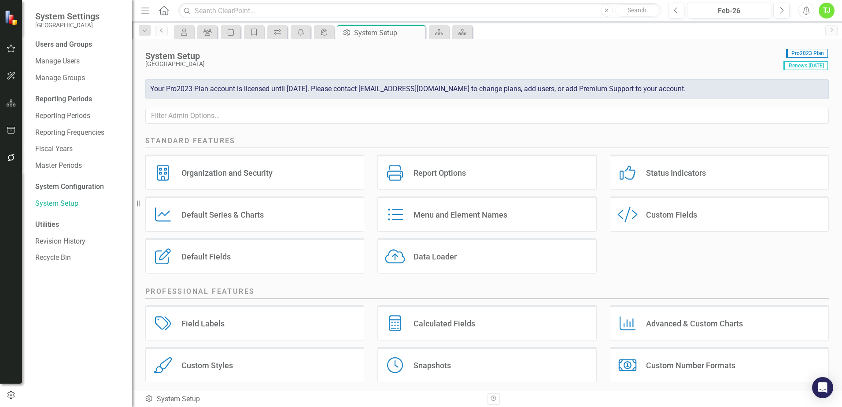
click at [235, 259] on div "Default Fields Default Fields" at bounding box center [254, 255] width 219 height 35
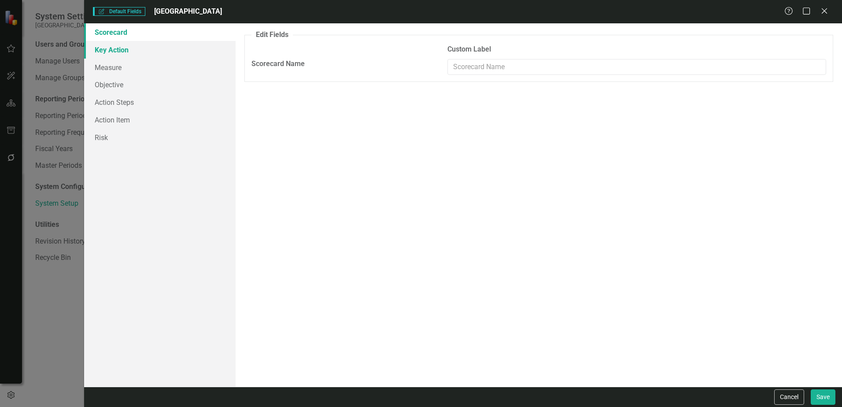
click at [128, 56] on link "Key Action" at bounding box center [160, 50] width 152 height 18
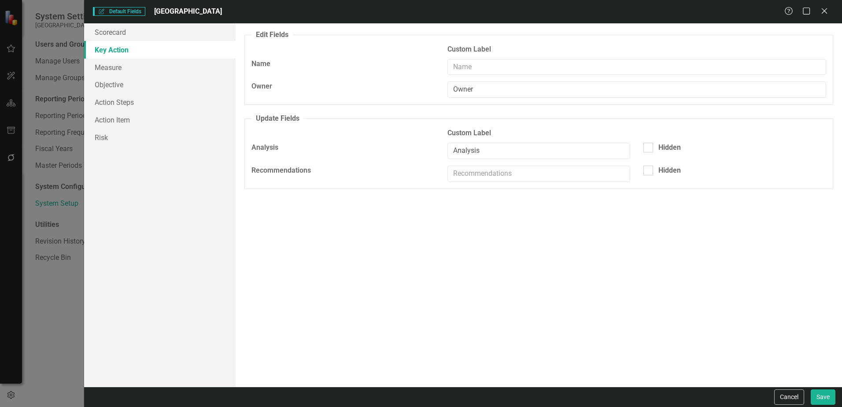
click at [54, 205] on div "Default Fields Default Fields [GEOGRAPHIC_DATA] Help Maximize Close Scorecard K…" at bounding box center [421, 203] width 842 height 407
click at [827, 12] on icon "Close" at bounding box center [824, 10] width 9 height 7
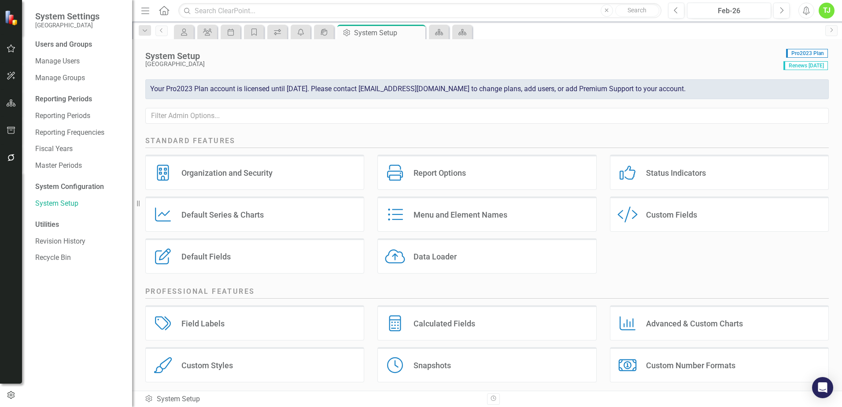
click at [664, 218] on div "Custom Fields" at bounding box center [671, 215] width 51 height 10
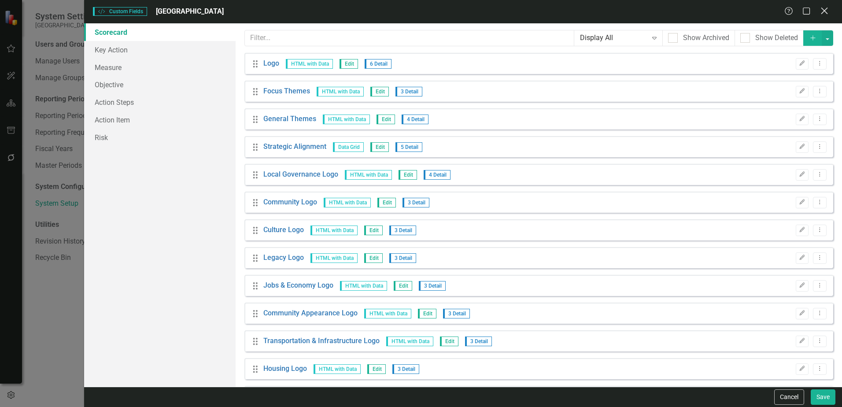
click at [825, 12] on icon "Close" at bounding box center [824, 11] width 11 height 8
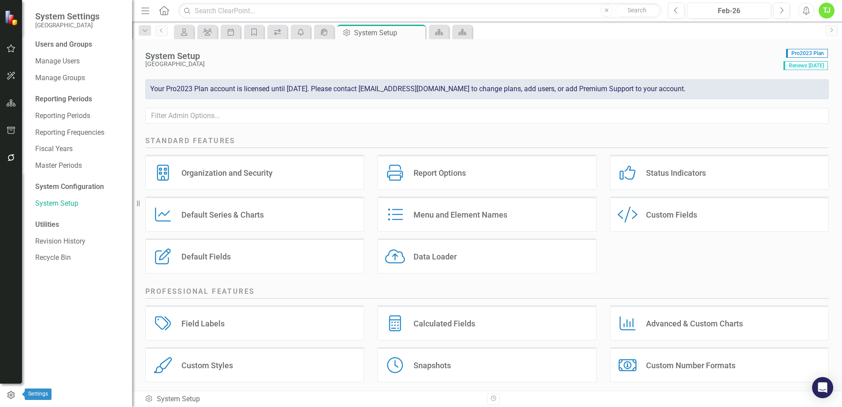
click at [7, 397] on icon "button" at bounding box center [11, 395] width 10 height 8
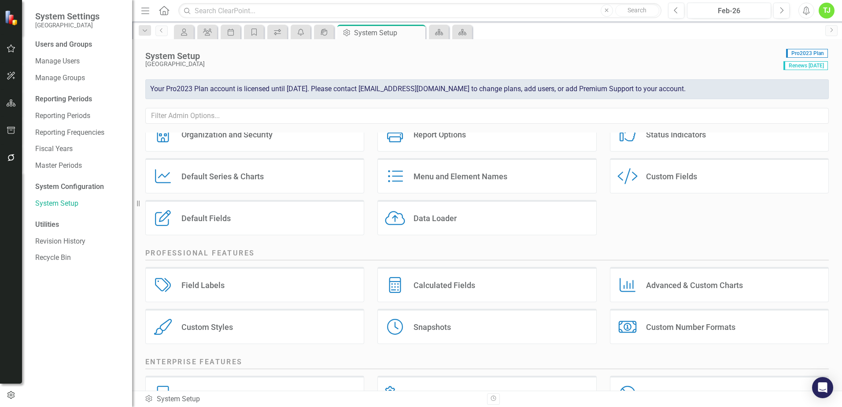
scroll to position [88, 0]
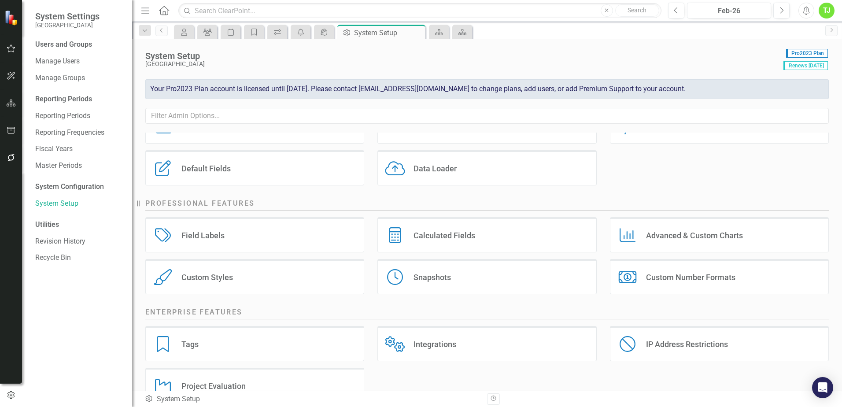
click at [247, 275] on div "Custom Styles Custom Styles" at bounding box center [254, 276] width 219 height 35
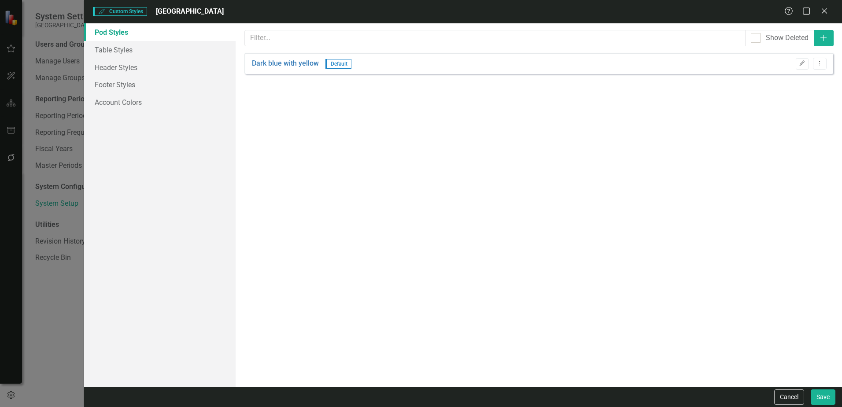
click at [53, 341] on div "Custom Styles Custom Styles Miami Gardens Help Maximize Close Pod Styles Table …" at bounding box center [421, 203] width 842 height 407
click at [826, 7] on icon "Close" at bounding box center [824, 11] width 11 height 8
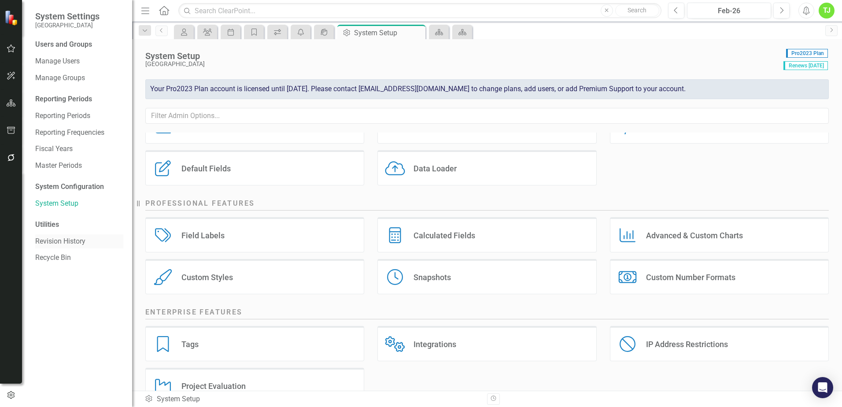
click at [53, 245] on link "Revision History" at bounding box center [79, 242] width 88 height 10
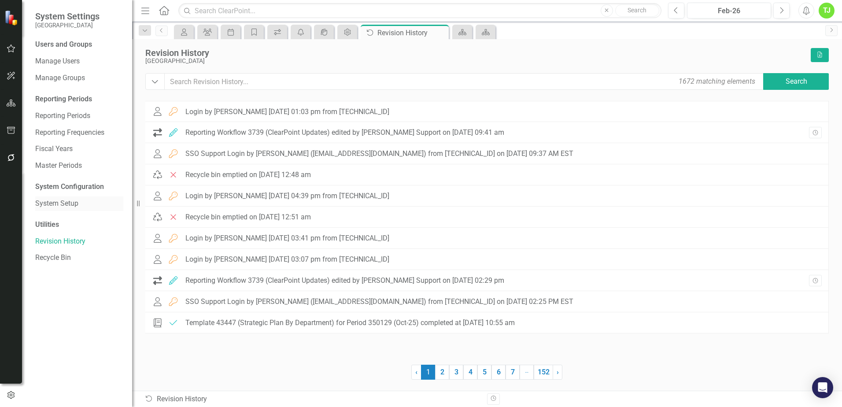
click at [59, 203] on link "System Setup" at bounding box center [79, 204] width 88 height 10
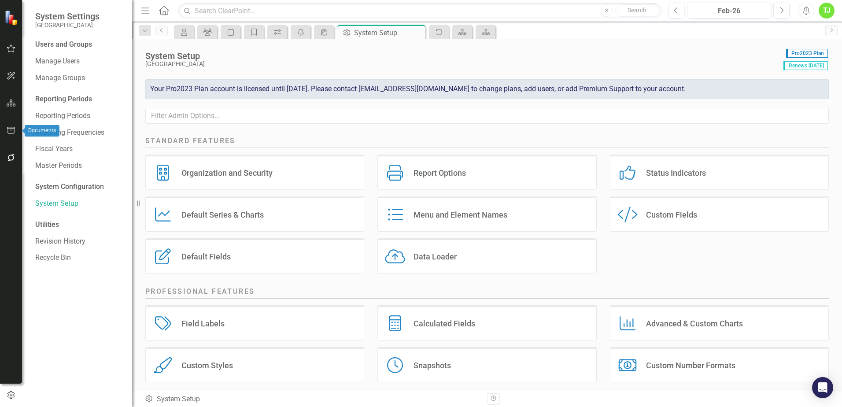
click at [10, 128] on icon "button" at bounding box center [11, 130] width 9 height 7
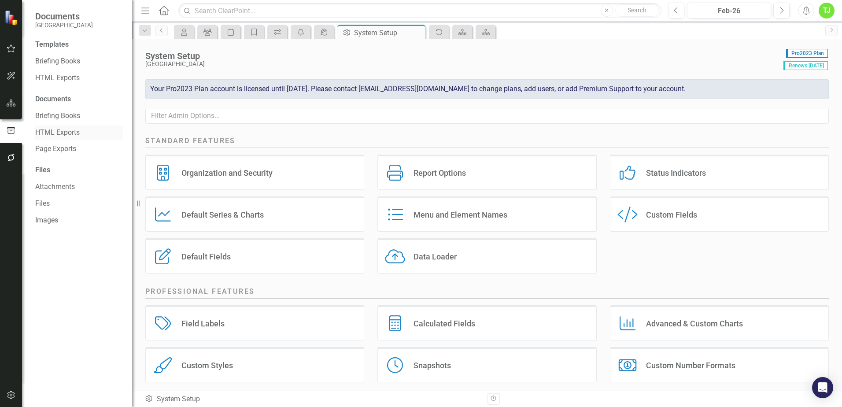
click at [54, 131] on link "HTML Exports" at bounding box center [79, 133] width 88 height 10
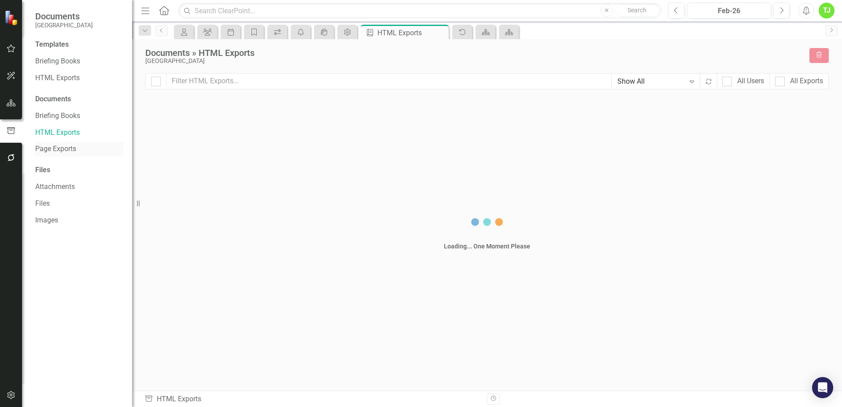
click at [61, 149] on link "Page Exports" at bounding box center [79, 149] width 88 height 10
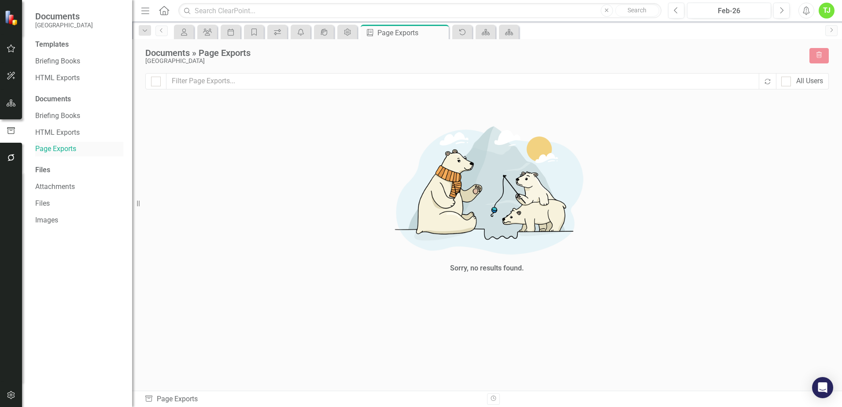
checkbox input "false"
drag, startPoint x: 588, startPoint y: 78, endPoint x: 575, endPoint y: 78, distance: 13.2
click at [588, 78] on input "text" at bounding box center [463, 81] width 593 height 16
click at [11, 159] on icon "button" at bounding box center [11, 157] width 9 height 7
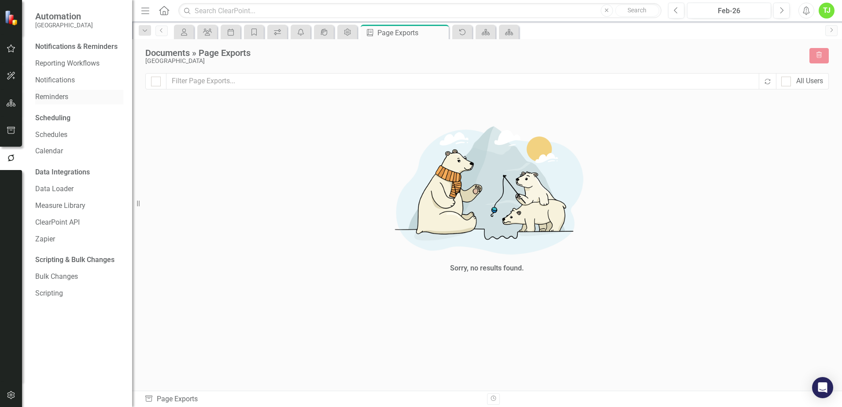
click at [58, 98] on link "Reminders" at bounding box center [79, 97] width 88 height 10
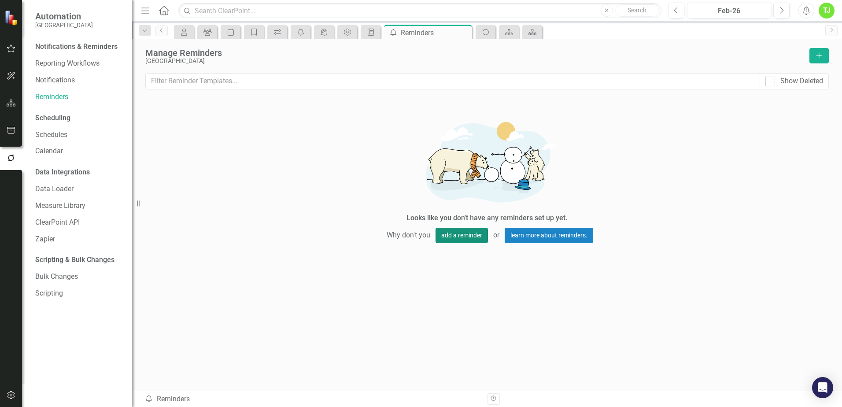
click at [462, 236] on button "add a reminder" at bounding box center [462, 235] width 52 height 15
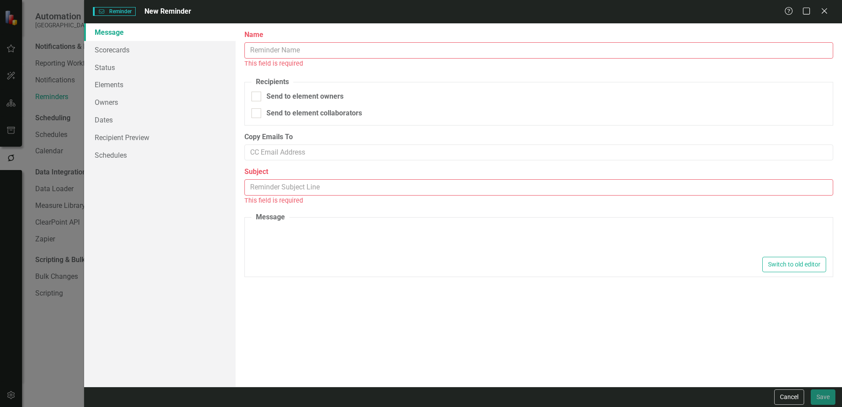
type textarea "Dear {FirstName}, Please log into ClearPoint and update the following items for…"
click at [325, 55] on input "Name" at bounding box center [539, 50] width 589 height 16
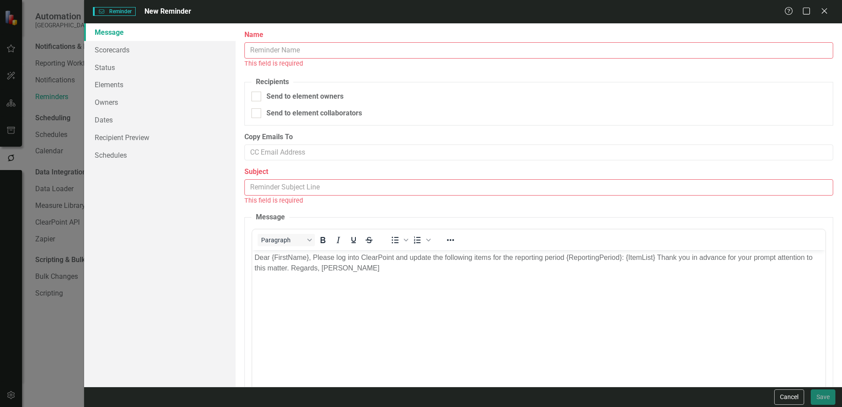
type input "[PERSON_NAME]"
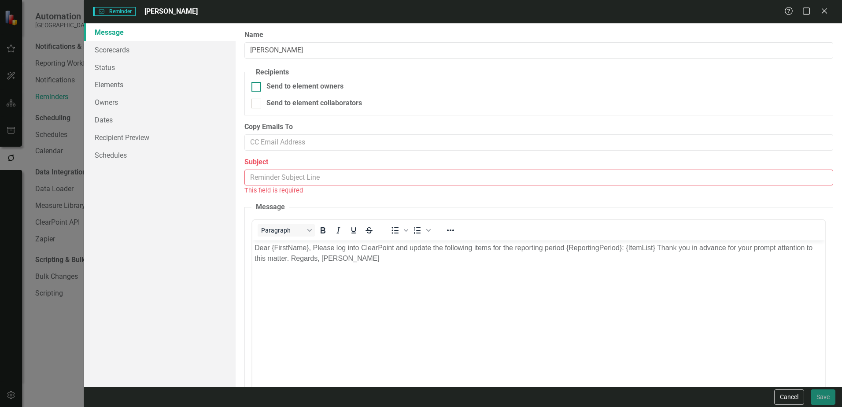
click at [259, 86] on div at bounding box center [257, 87] width 10 height 10
click at [257, 86] on input "Send to element owners" at bounding box center [255, 85] width 6 height 6
click at [256, 87] on input "Send to element owners" at bounding box center [255, 85] width 6 height 6
checkbox input "false"
click at [280, 142] on input "Copy Emails To" at bounding box center [539, 142] width 589 height 16
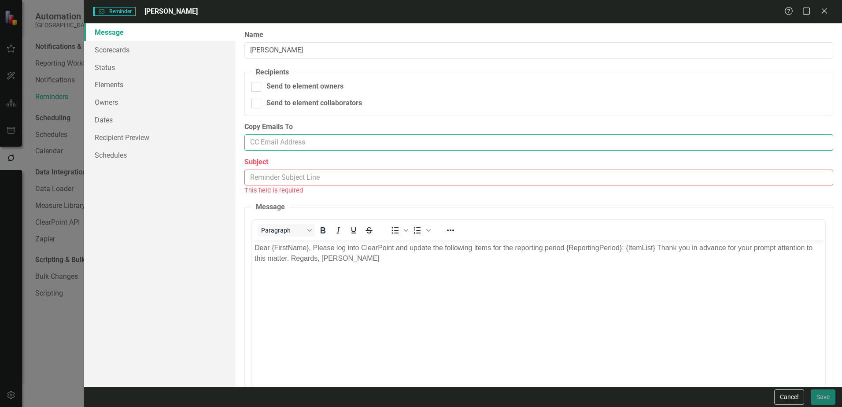
type input "[EMAIL_ADDRESS][DOMAIN_NAME]"
click at [285, 174] on input "Subject" at bounding box center [539, 178] width 589 height 16
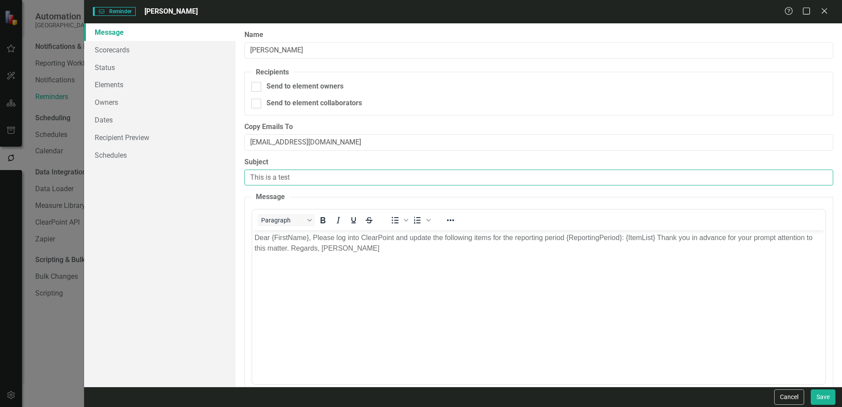
type input "This is a test"
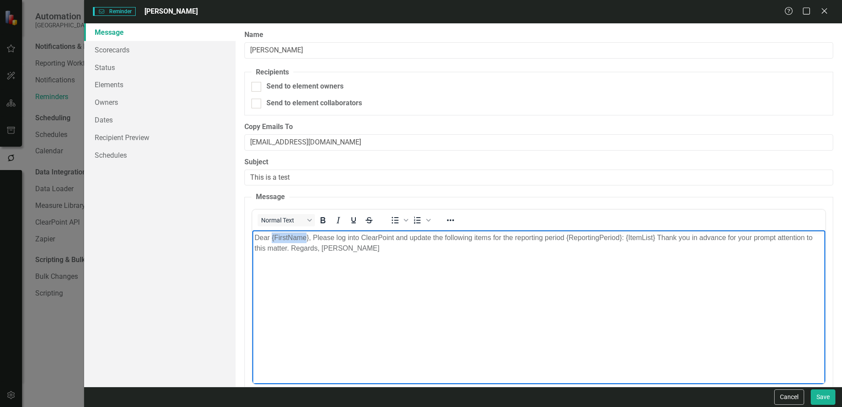
drag, startPoint x: 306, startPoint y: 237, endPoint x: 271, endPoint y: 240, distance: 34.4
click at [271, 240] on p "Dear {FirstName}, Please log into ClearPoint and update the following items for…" at bounding box center [539, 243] width 569 height 21
click at [561, 269] on body "Dear [PERSON_NAME], A [PERSON_NAME], Please log into ClearPoint and update the …" at bounding box center [538, 296] width 573 height 132
click at [308, 240] on p "Dear [PERSON_NAME], A [PERSON_NAME], Please log into ClearPoint and update the …" at bounding box center [539, 243] width 569 height 21
click at [293, 237] on p "Dear [PERSON_NAME], A [PERSON_NAME], Please log into ClearPoint and update the …" at bounding box center [539, 243] width 569 height 21
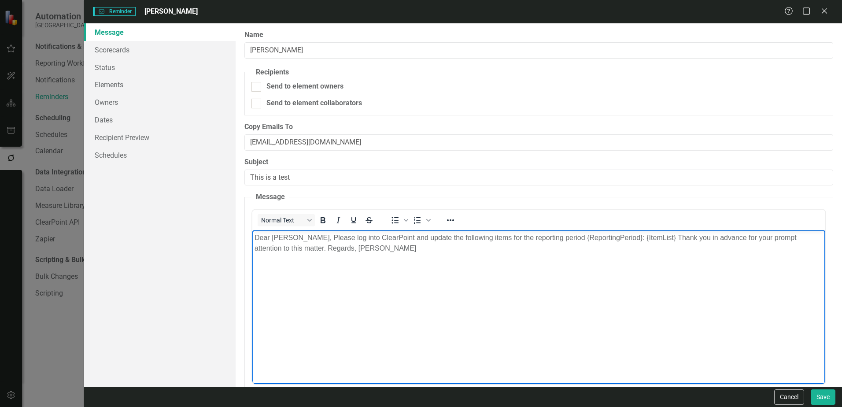
click at [320, 238] on p "Dear [PERSON_NAME], Please log into ClearPoint and update the following items f…" at bounding box center [539, 243] width 569 height 21
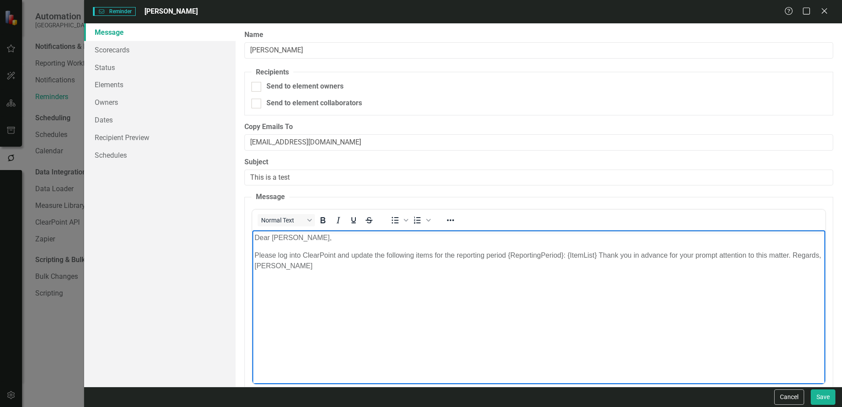
drag, startPoint x: 496, startPoint y: 266, endPoint x: 468, endPoint y: 267, distance: 27.8
click at [496, 267] on p "Please log into ClearPoint and update the following items for the reporting per…" at bounding box center [539, 260] width 569 height 21
click at [560, 256] on p "Please log into ClearPoint and update the following items for the reporting per…" at bounding box center [539, 260] width 569 height 21
drag, startPoint x: 564, startPoint y: 256, endPoint x: 510, endPoint y: 258, distance: 54.2
click at [510, 258] on p "Please log into ClearPoint and update the following items for the reporting per…" at bounding box center [539, 260] width 569 height 21
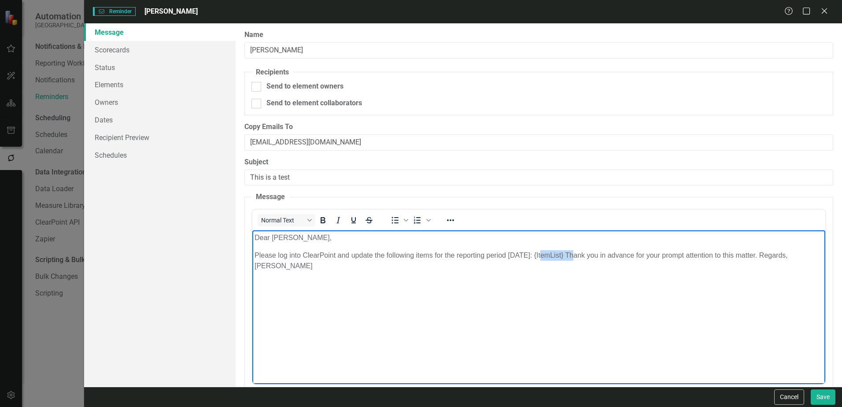
drag, startPoint x: 571, startPoint y: 255, endPoint x: 540, endPoint y: 256, distance: 30.4
click at [540, 256] on p "Please log into ClearPoint and update the following items for the reporting per…" at bounding box center [539, 260] width 569 height 21
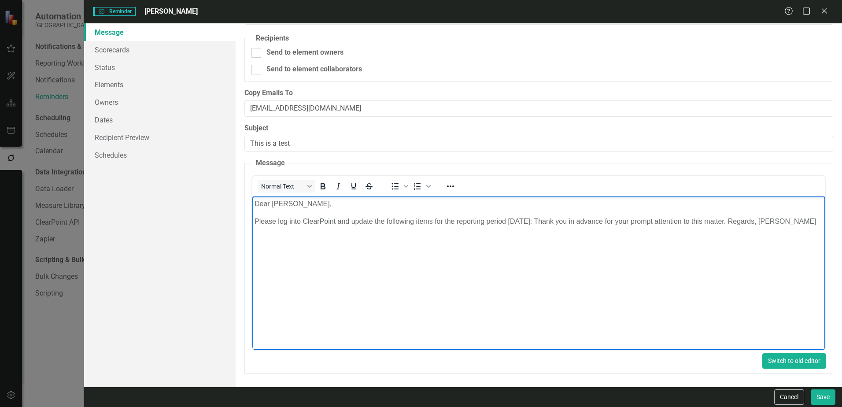
click at [783, 360] on button "Switch to old editor" at bounding box center [795, 360] width 64 height 15
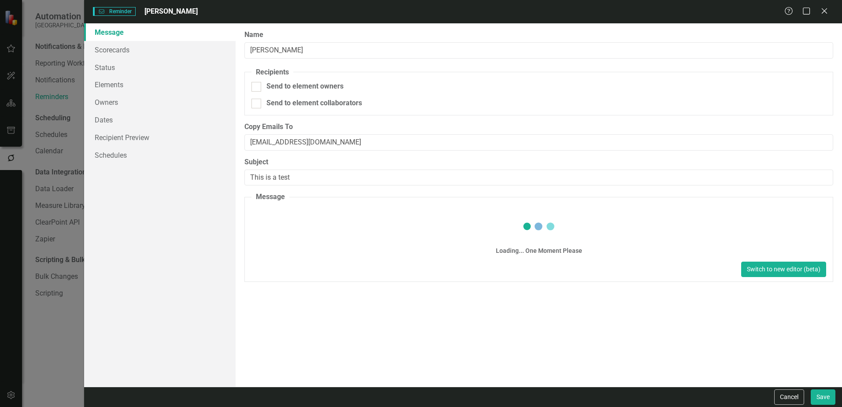
scroll to position [0, 0]
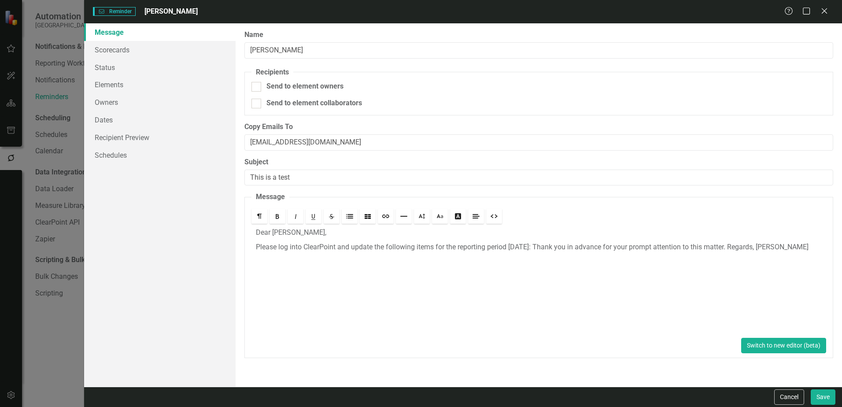
click at [766, 350] on button "Switch to new editor (beta)" at bounding box center [784, 345] width 85 height 15
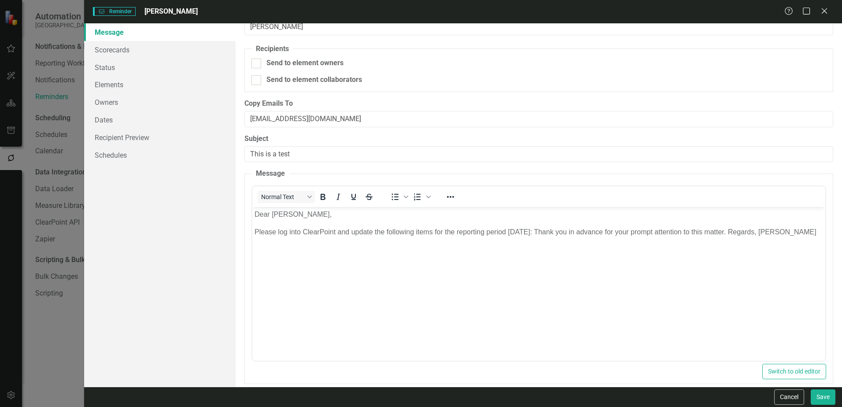
scroll to position [34, 0]
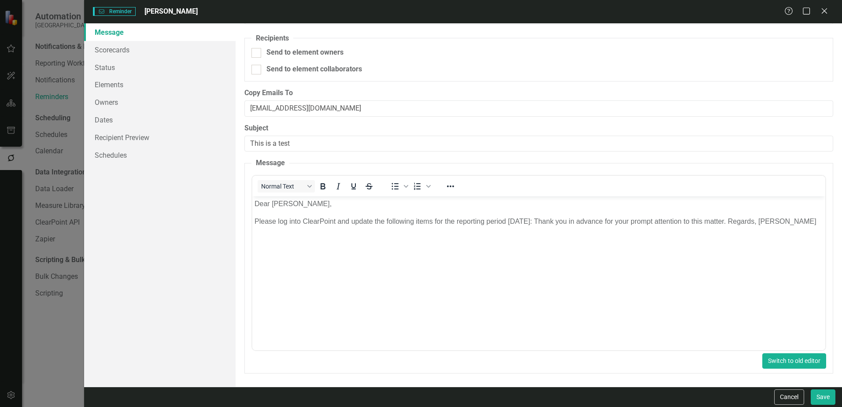
click at [790, 360] on button "Switch to old editor" at bounding box center [795, 360] width 64 height 15
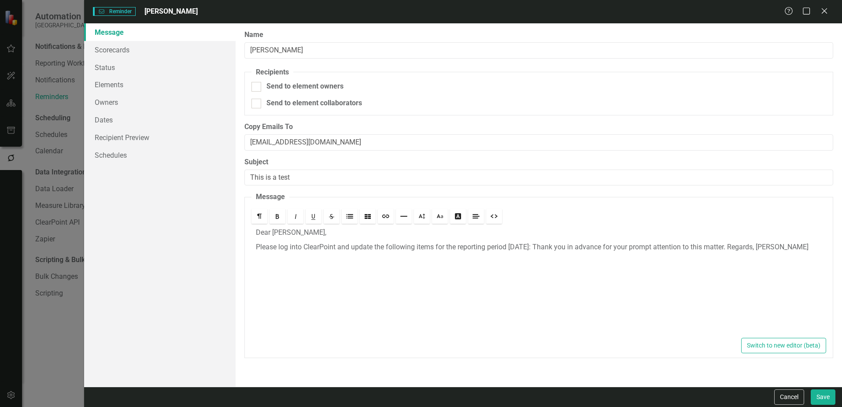
scroll to position [0, 0]
click at [761, 344] on button "Switch to new editor (beta)" at bounding box center [784, 345] width 85 height 15
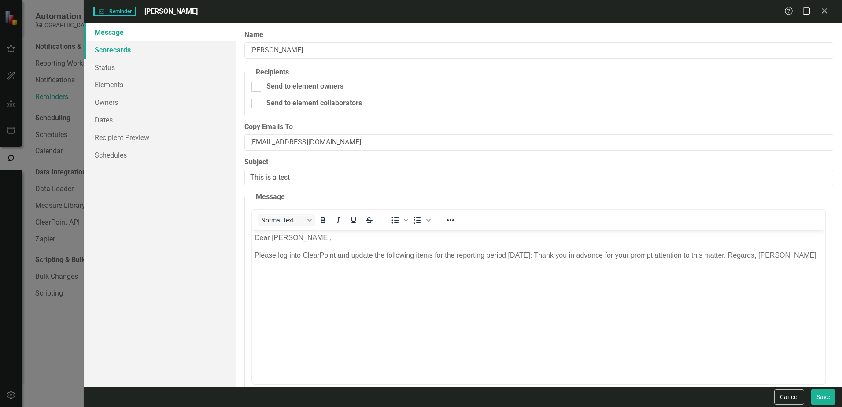
click at [112, 51] on link "Scorecards" at bounding box center [160, 50] width 152 height 18
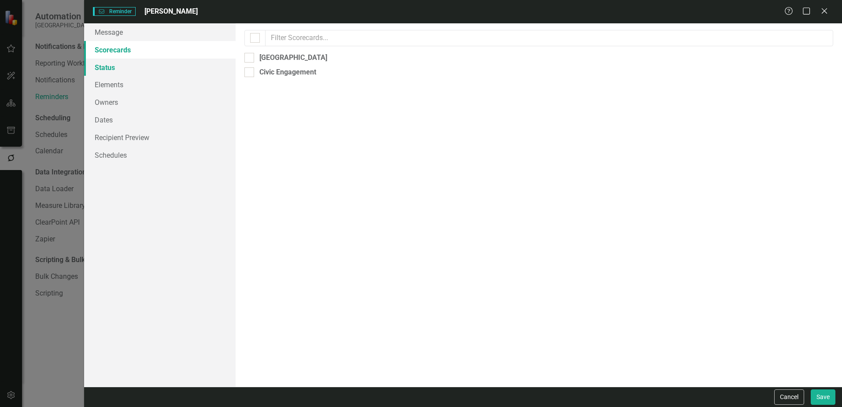
click at [113, 65] on link "Status" at bounding box center [160, 68] width 152 height 18
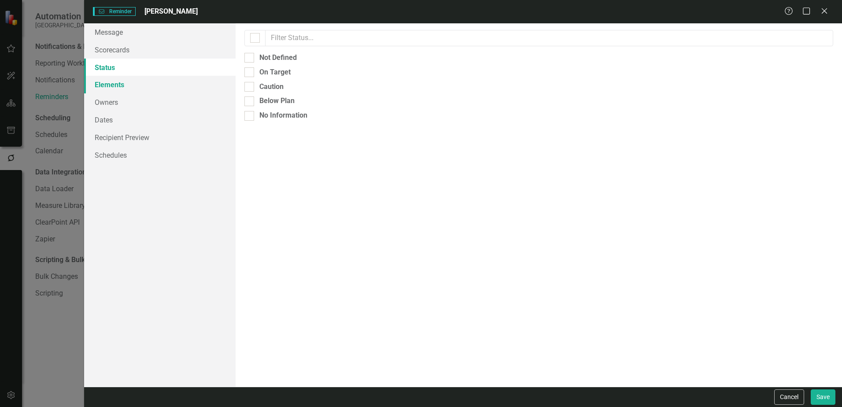
click at [112, 86] on link "Elements" at bounding box center [160, 85] width 152 height 18
click at [109, 103] on link "Owners" at bounding box center [160, 102] width 152 height 18
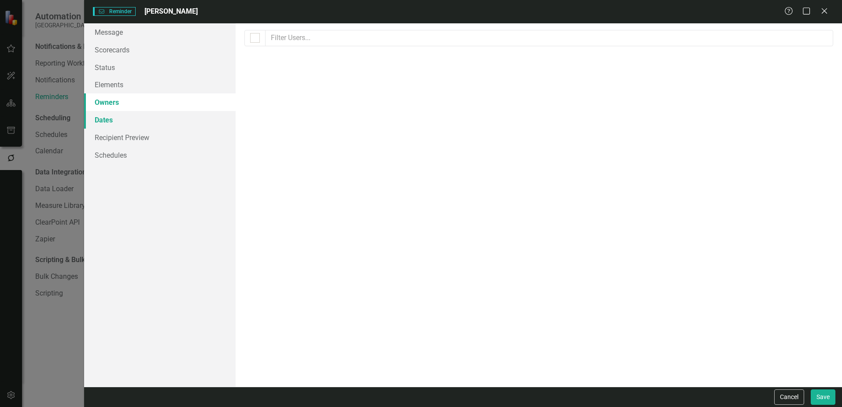
click at [109, 119] on link "Dates" at bounding box center [160, 120] width 152 height 18
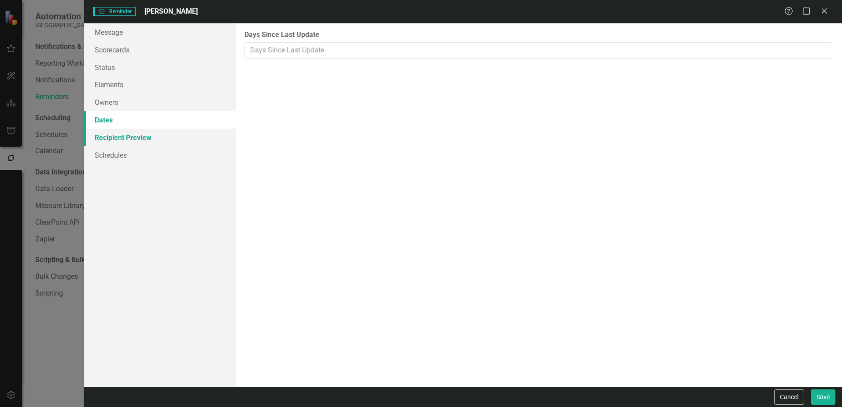
click at [108, 131] on link "Recipient Preview" at bounding box center [160, 138] width 152 height 18
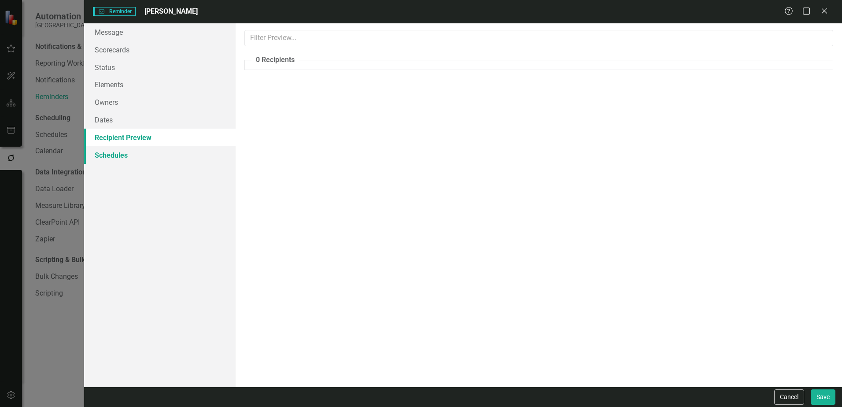
click at [116, 158] on link "Schedules" at bounding box center [160, 155] width 152 height 18
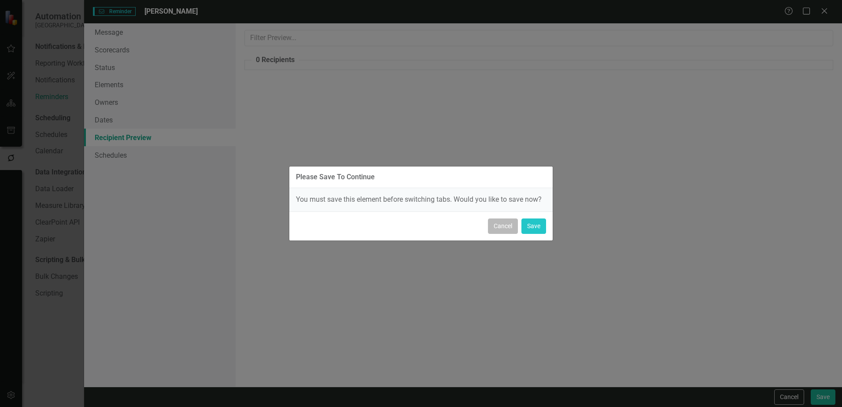
click at [505, 226] on button "Cancel" at bounding box center [503, 226] width 30 height 15
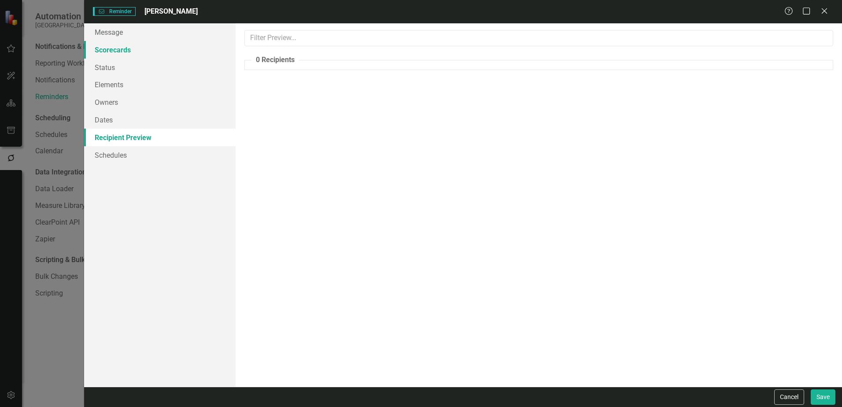
click at [111, 48] on link "Scorecards" at bounding box center [160, 50] width 152 height 18
click at [119, 35] on link "Message" at bounding box center [160, 32] width 152 height 18
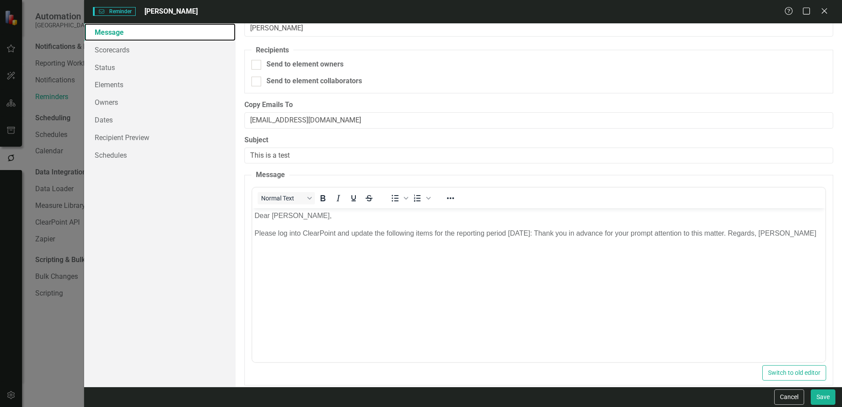
scroll to position [34, 0]
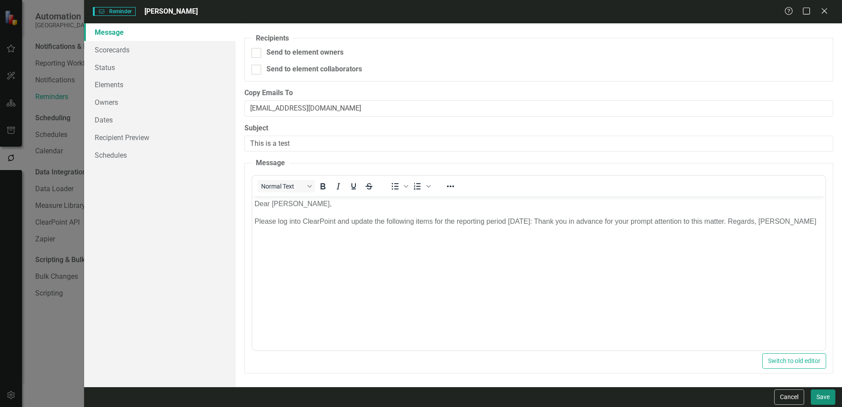
click at [827, 397] on button "Save" at bounding box center [823, 396] width 25 height 15
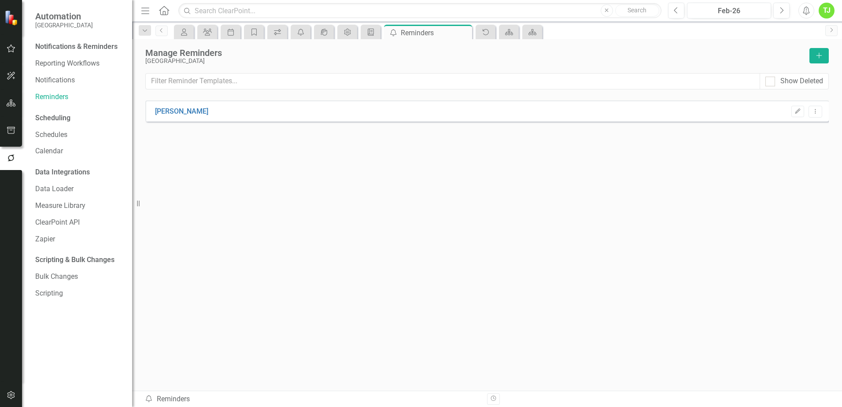
click at [216, 112] on div "[PERSON_NAME] Edit Dropdown Menu" at bounding box center [487, 110] width 684 height 21
click at [183, 108] on link "[PERSON_NAME]" at bounding box center [181, 112] width 53 height 10
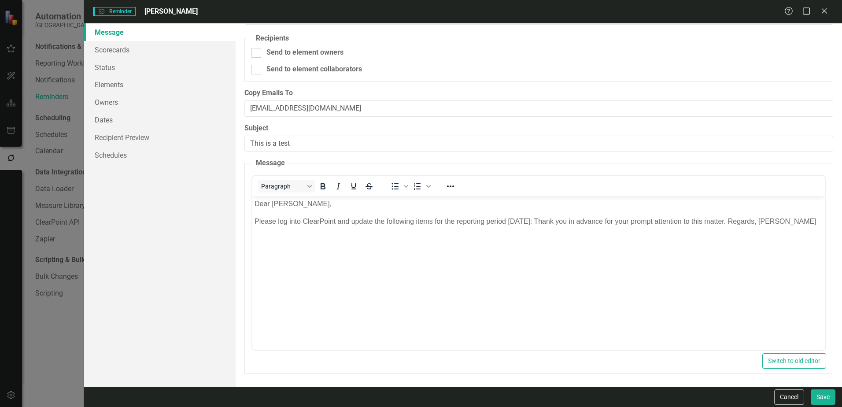
scroll to position [0, 0]
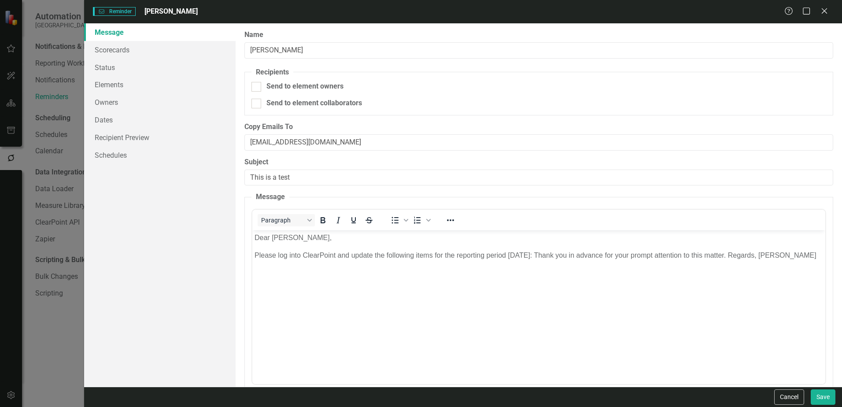
click at [119, 10] on span "Reminder Reminder" at bounding box center [114, 11] width 42 height 9
click at [827, 11] on icon "Close" at bounding box center [824, 11] width 11 height 8
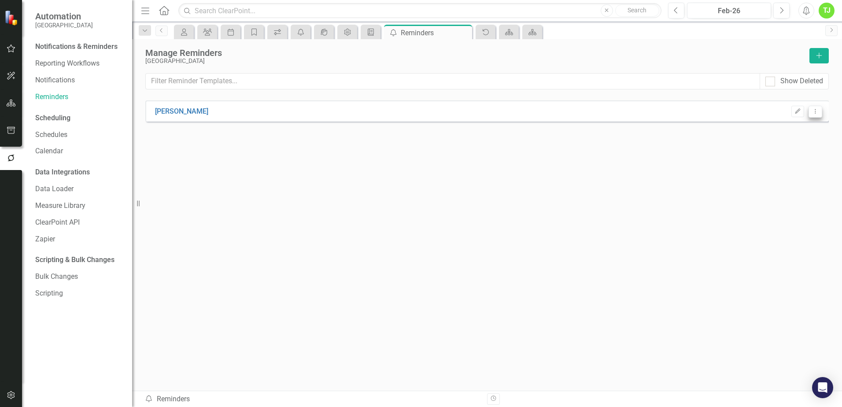
click at [818, 111] on icon "Dropdown Menu" at bounding box center [815, 111] width 7 height 6
click at [782, 145] on link "Send Send Reminder" at bounding box center [781, 142] width 82 height 16
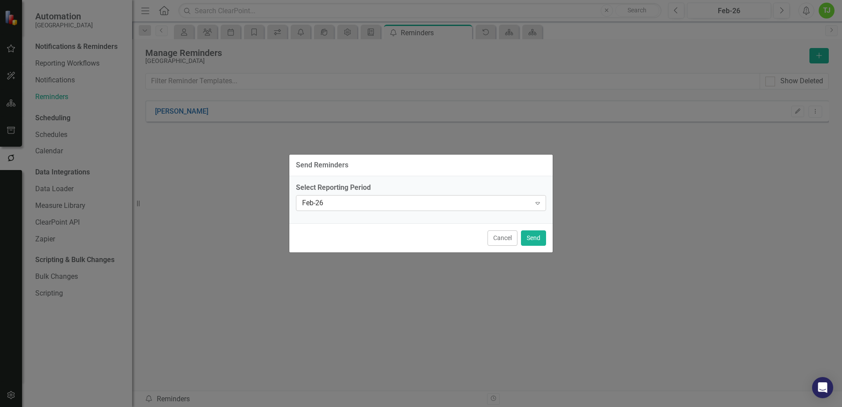
click at [438, 209] on div "Feb-26 Expand" at bounding box center [421, 203] width 250 height 16
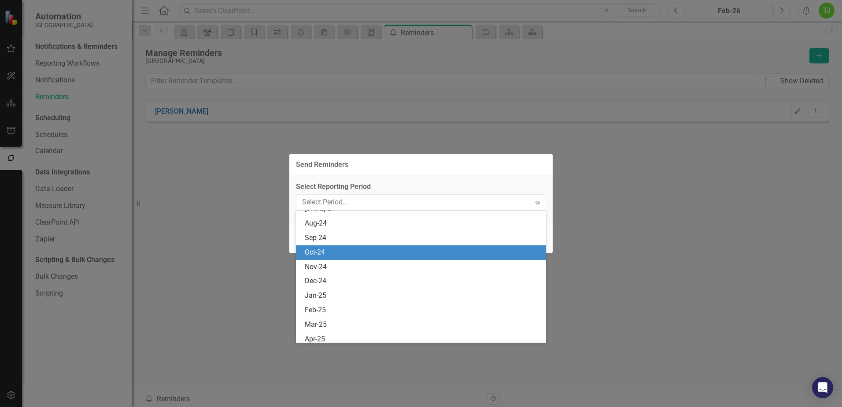
scroll to position [97, 0]
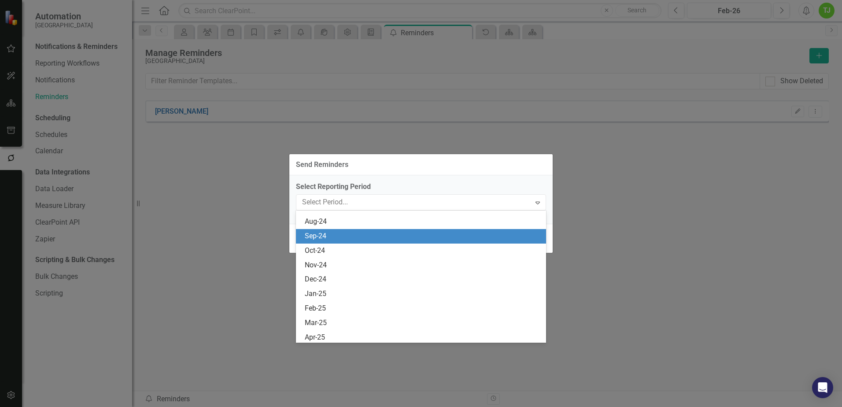
click at [333, 239] on div "Sep-24" at bounding box center [423, 236] width 236 height 10
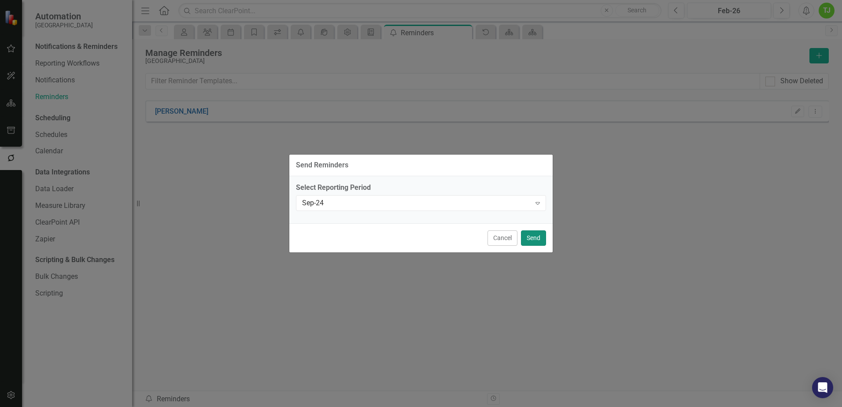
click at [533, 241] on button "Send" at bounding box center [533, 237] width 25 height 15
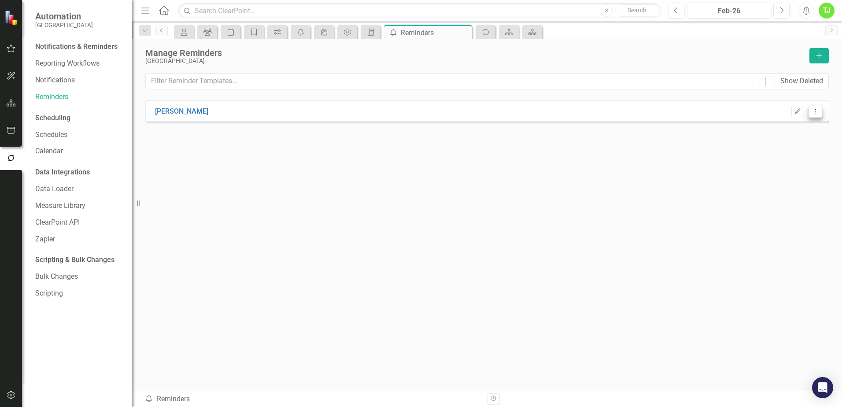
click at [819, 114] on icon "Dropdown Menu" at bounding box center [815, 111] width 7 height 6
click at [765, 124] on link "Edit Edit Reminder" at bounding box center [781, 126] width 82 height 16
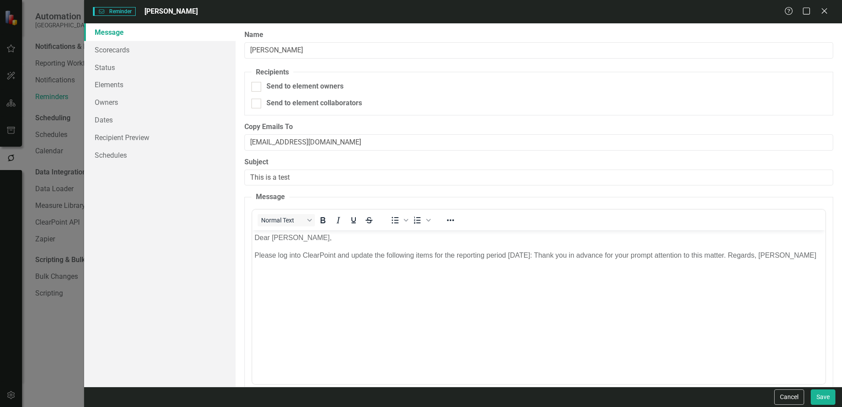
scroll to position [0, 0]
click at [115, 56] on link "Scorecards" at bounding box center [160, 50] width 152 height 18
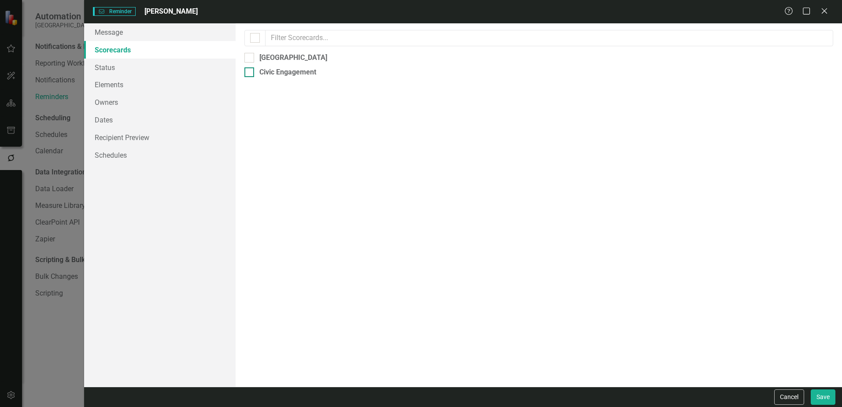
click at [250, 74] on div at bounding box center [250, 72] width 10 height 10
click at [250, 73] on input "Civic Engagement" at bounding box center [248, 70] width 6 height 6
checkbox input "true"
click at [831, 398] on button "Save" at bounding box center [823, 396] width 25 height 15
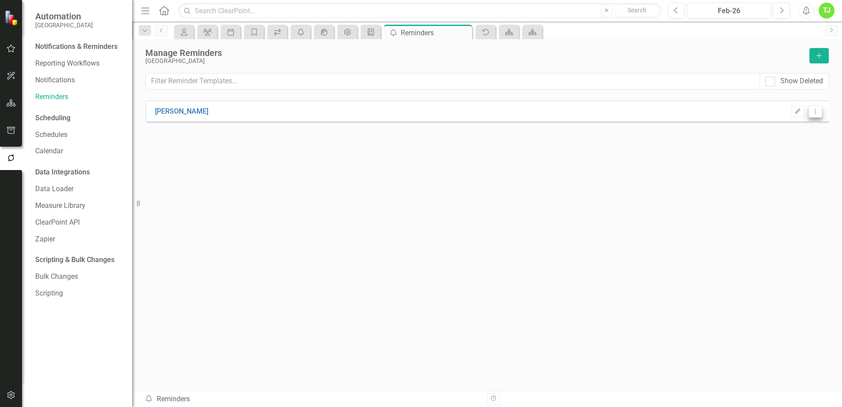
click at [820, 112] on button "Dropdown Menu" at bounding box center [816, 112] width 14 height 12
click at [779, 143] on link "Send Send Reminder" at bounding box center [781, 142] width 82 height 16
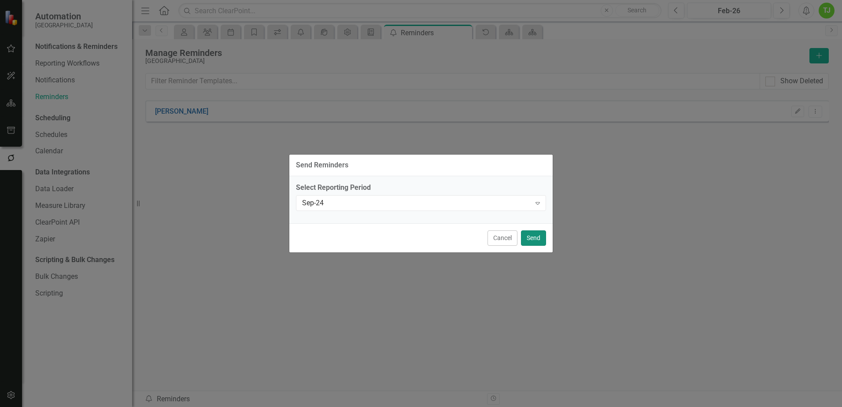
click at [533, 239] on button "Send" at bounding box center [533, 237] width 25 height 15
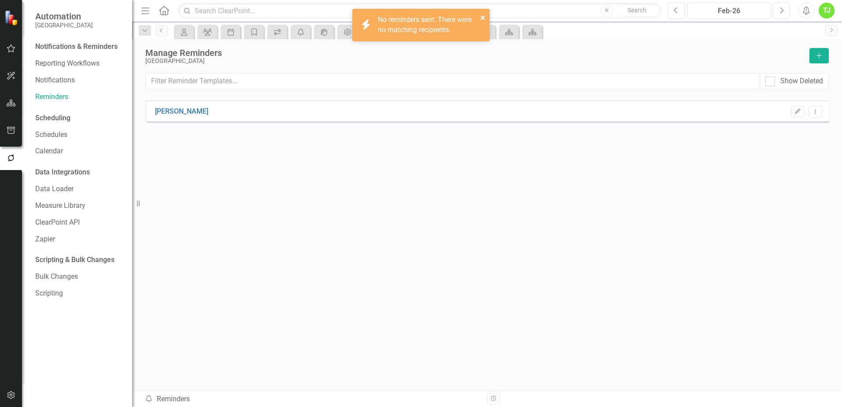
click at [485, 15] on icon "close" at bounding box center [483, 17] width 4 height 4
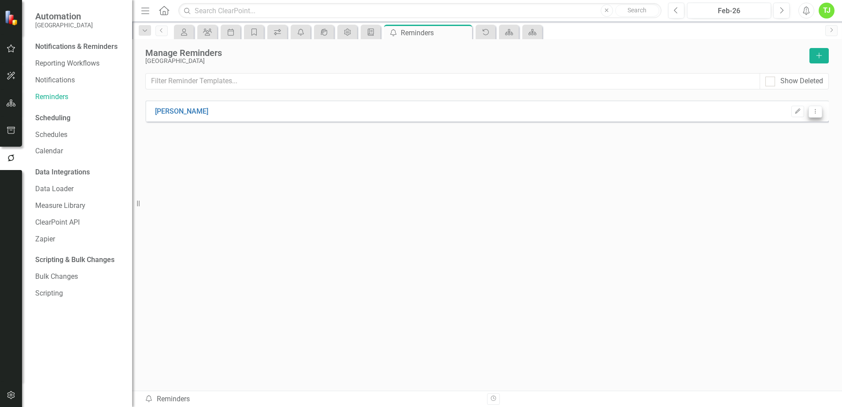
click at [817, 111] on icon "Dropdown Menu" at bounding box center [815, 111] width 7 height 6
click at [774, 126] on link "Edit Edit Reminder" at bounding box center [781, 126] width 82 height 16
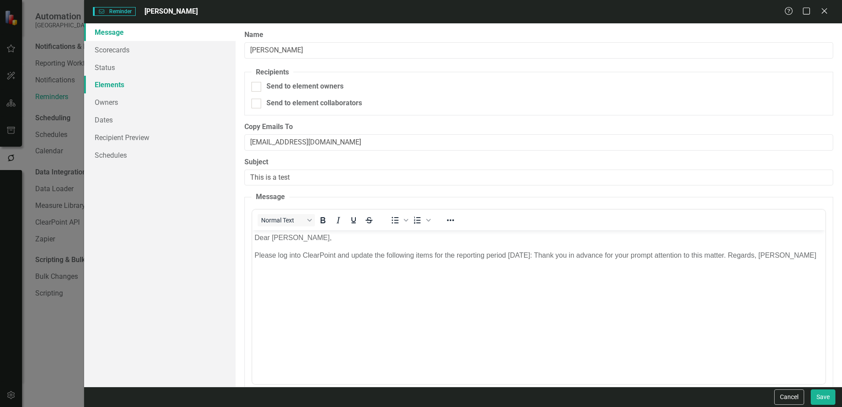
click at [107, 85] on link "Elements" at bounding box center [160, 85] width 152 height 18
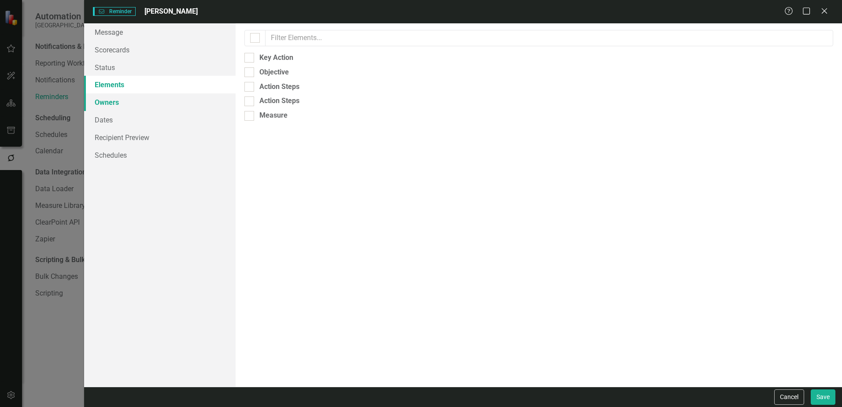
click at [109, 104] on link "Owners" at bounding box center [160, 102] width 152 height 18
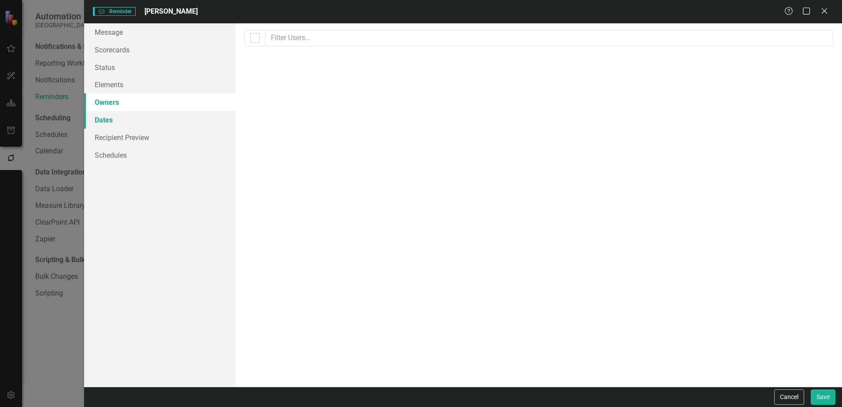
click at [111, 121] on link "Dates" at bounding box center [160, 120] width 152 height 18
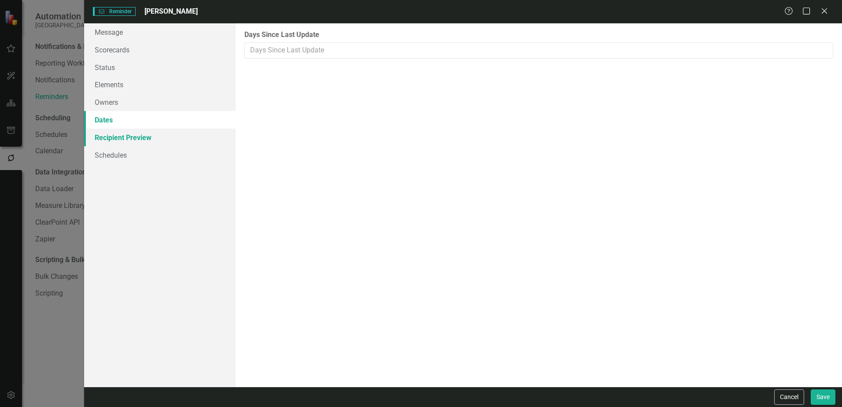
click at [121, 138] on link "Recipient Preview" at bounding box center [160, 138] width 152 height 18
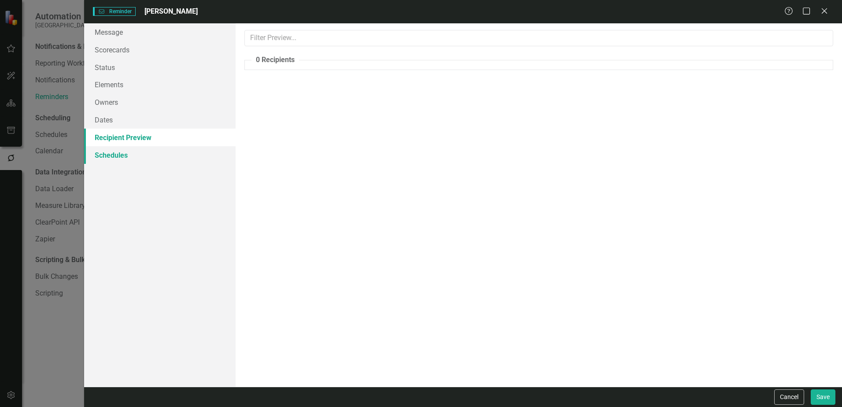
click at [127, 158] on link "Schedules" at bounding box center [160, 155] width 152 height 18
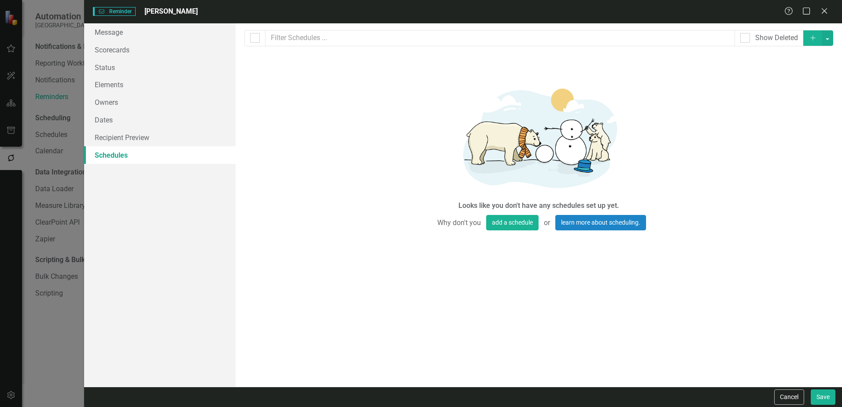
click at [830, 11] on div "Help Maximize Close" at bounding box center [809, 12] width 49 height 10
click at [823, 11] on icon "Close" at bounding box center [824, 11] width 11 height 8
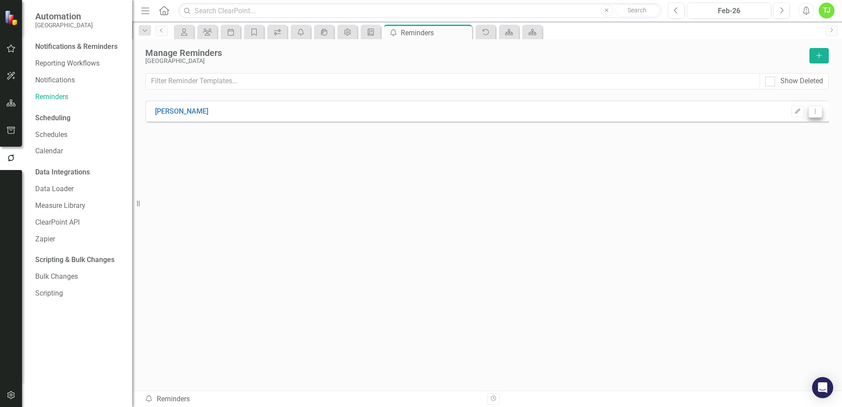
click at [815, 109] on icon "Dropdown Menu" at bounding box center [815, 111] width 7 height 6
click at [763, 177] on link "Trash Delete Reminder" at bounding box center [781, 175] width 82 height 16
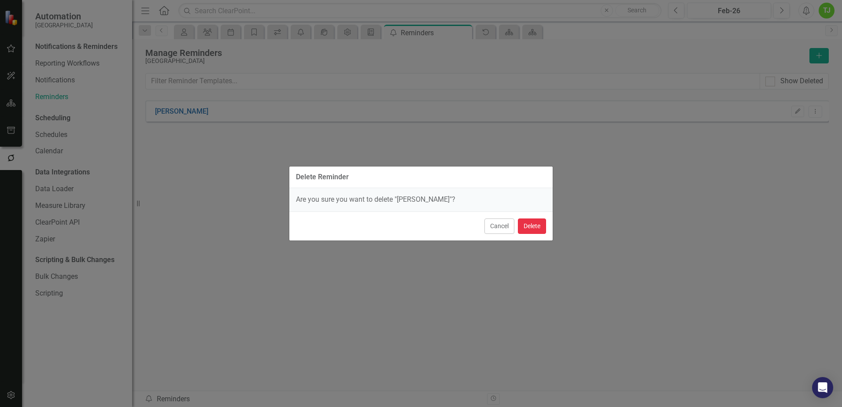
click at [530, 227] on button "Delete" at bounding box center [532, 226] width 28 height 15
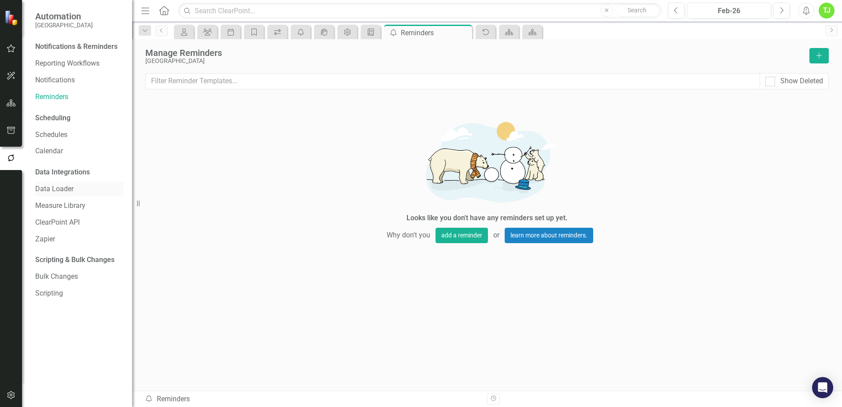
click at [61, 190] on link "Data Loader" at bounding box center [79, 189] width 88 height 10
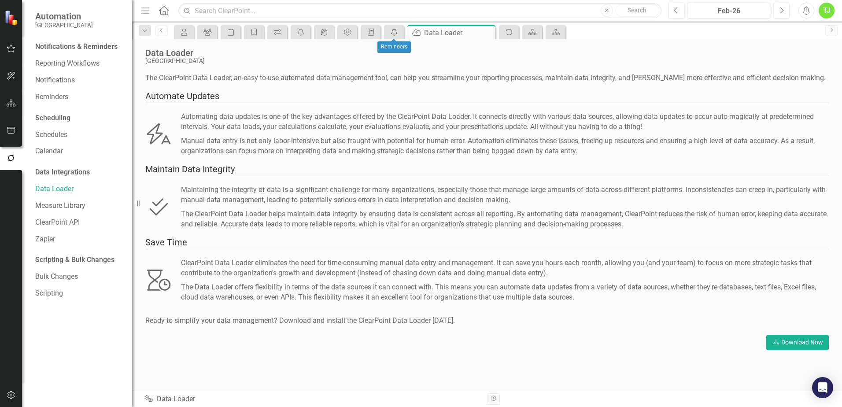
click at [393, 33] on icon "Send Reminders" at bounding box center [394, 32] width 9 height 7
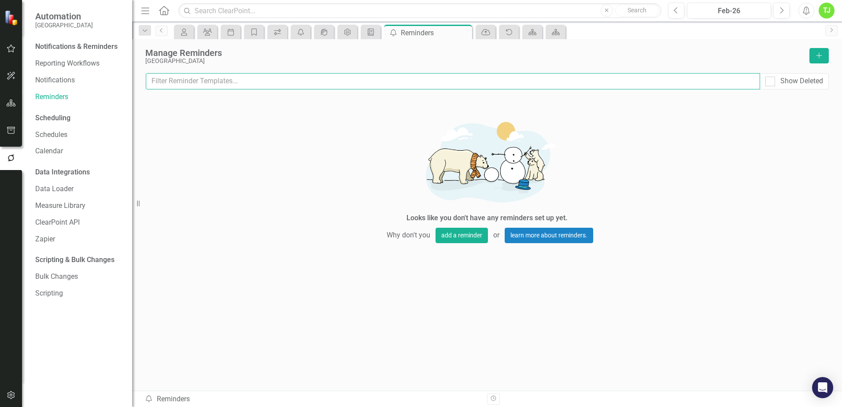
click at [221, 81] on input "text" at bounding box center [453, 81] width 615 height 16
click at [373, 33] on icon "Briefing Book Template" at bounding box center [371, 32] width 9 height 7
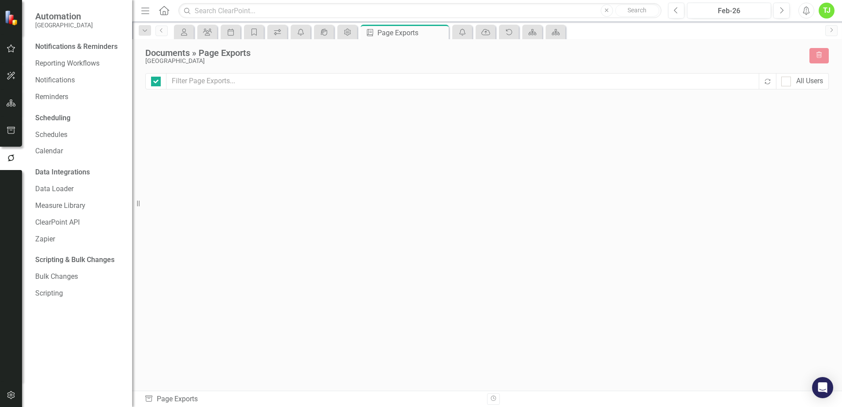
checkbox input "false"
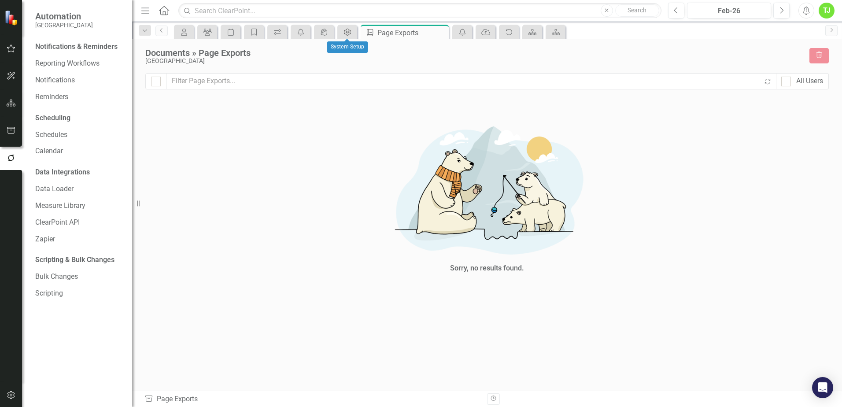
click at [344, 33] on icon "Admin Options" at bounding box center [347, 32] width 9 height 7
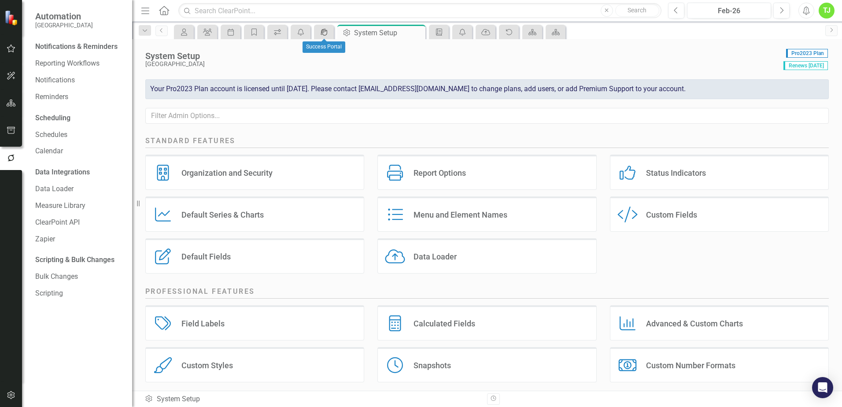
click at [320, 31] on icon "icon.portal" at bounding box center [324, 32] width 9 height 7
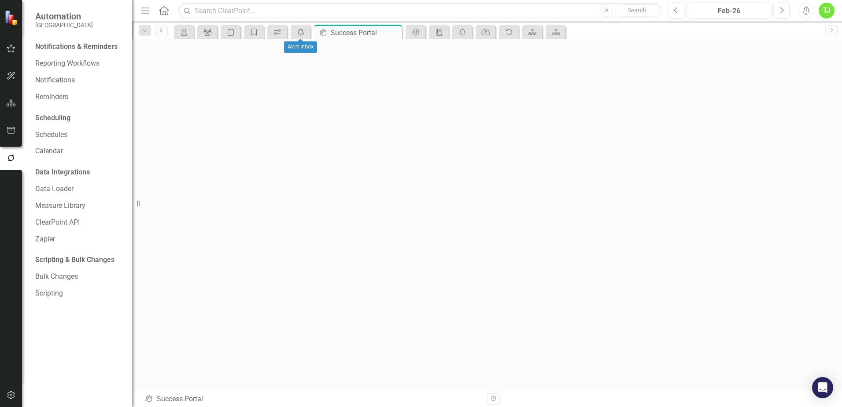
click at [298, 33] on icon "icon.alertInbox" at bounding box center [301, 32] width 9 height 7
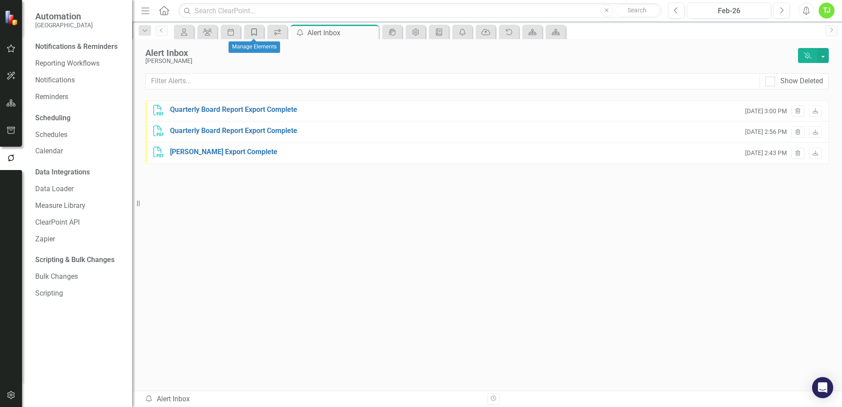
click at [260, 33] on link "General Theme" at bounding box center [253, 31] width 15 height 11
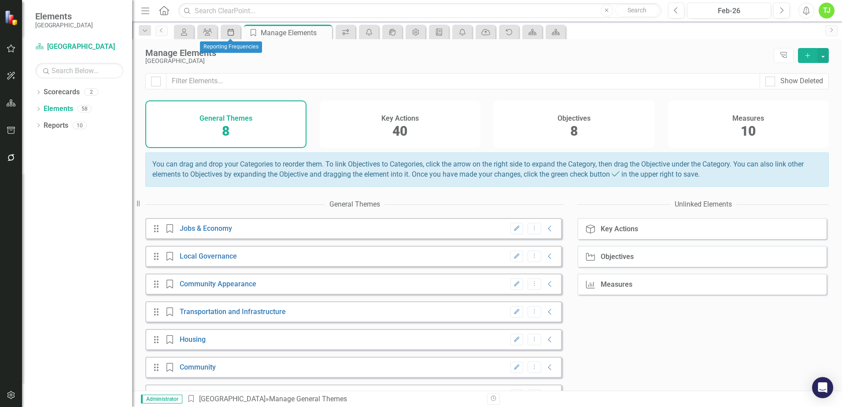
click at [231, 33] on icon "Period" at bounding box center [230, 32] width 9 height 7
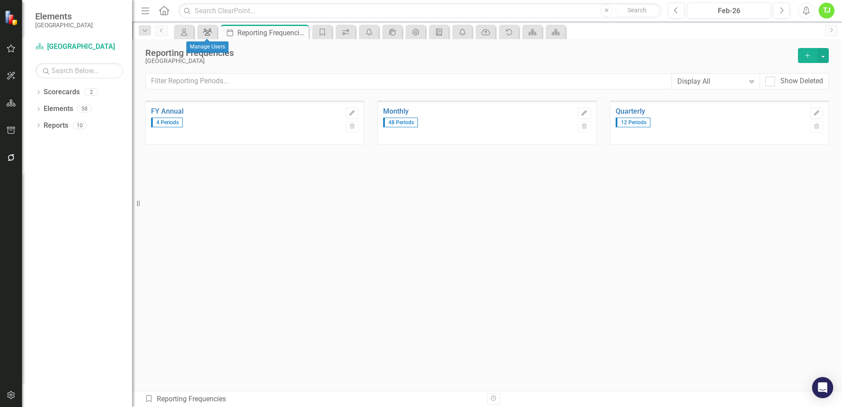
click at [212, 33] on icon at bounding box center [207, 32] width 9 height 7
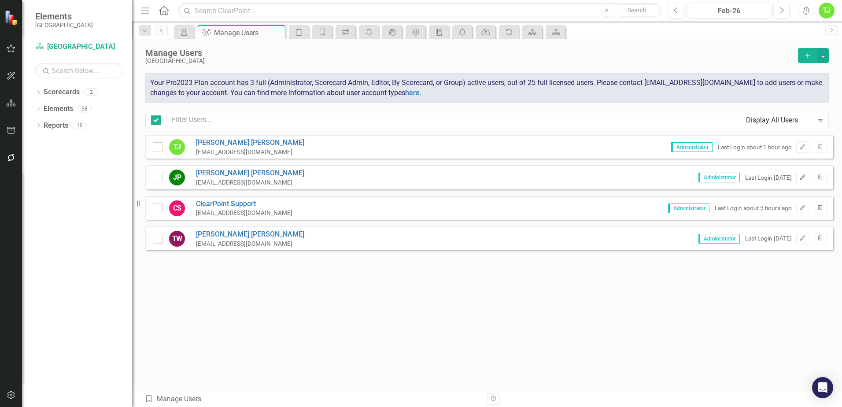
checkbox input "false"
click at [182, 32] on icon "My Scorecard" at bounding box center [184, 32] width 9 height 7
